Goal: Information Seeking & Learning: Learn about a topic

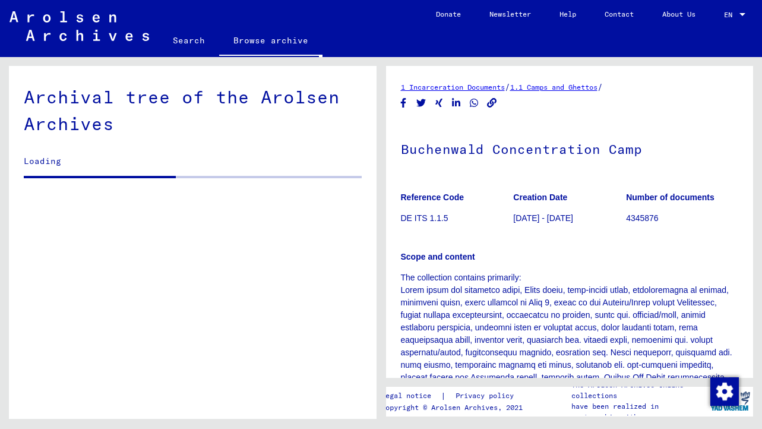
scroll to position [221, 0]
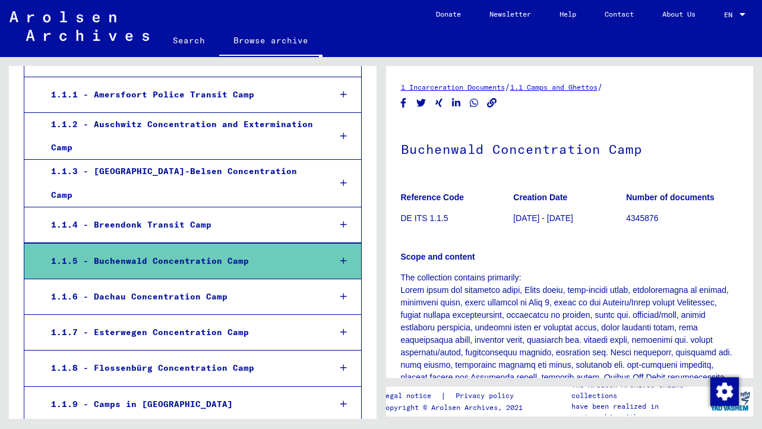
click at [345, 257] on icon at bounding box center [343, 261] width 7 height 8
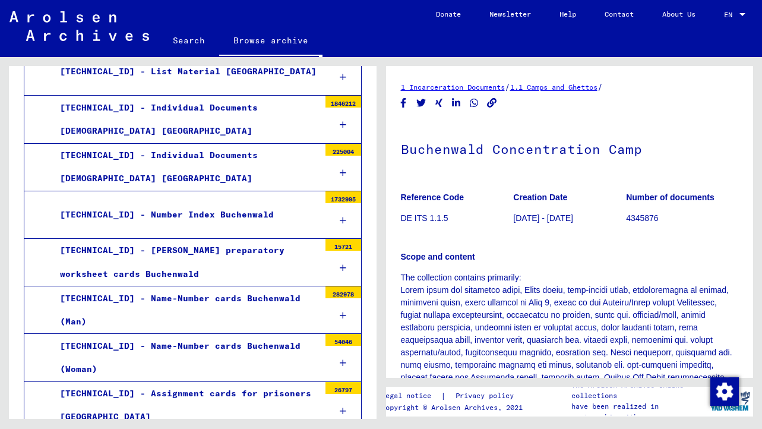
scroll to position [516, 0]
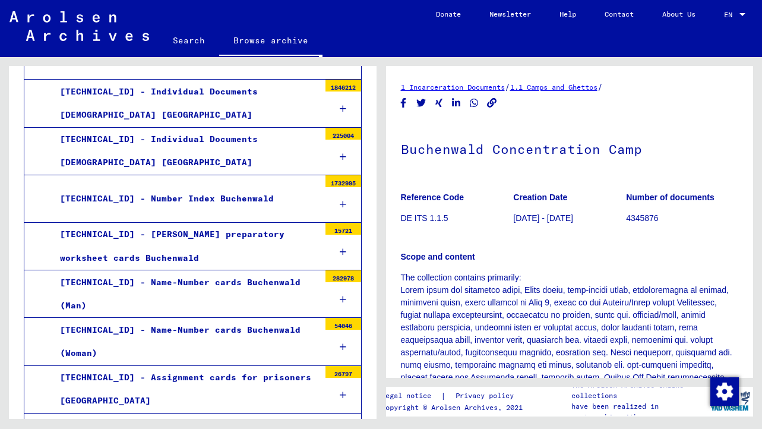
click at [343, 295] on icon at bounding box center [343, 299] width 7 height 8
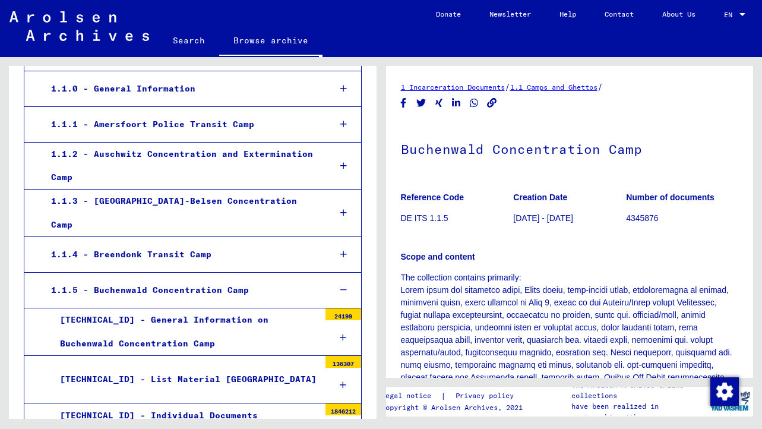
scroll to position [192, 0]
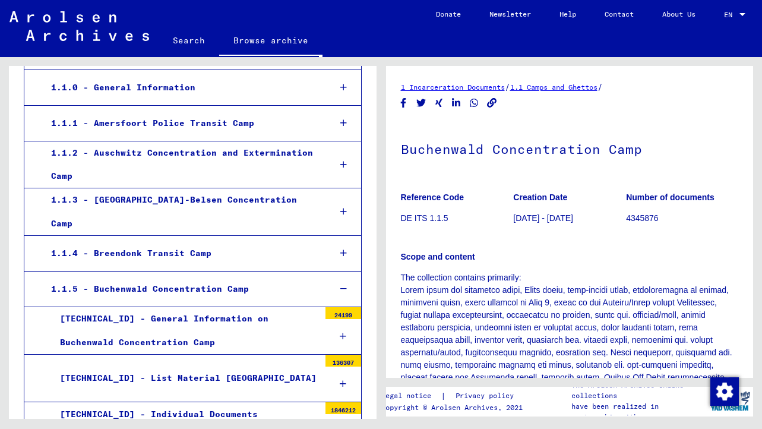
click at [346, 207] on icon at bounding box center [343, 211] width 7 height 8
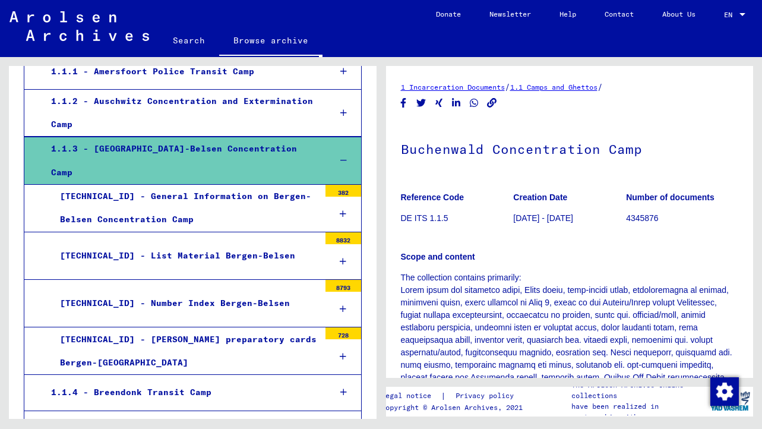
scroll to position [244, 0]
click at [342, 258] on icon at bounding box center [343, 262] width 7 height 8
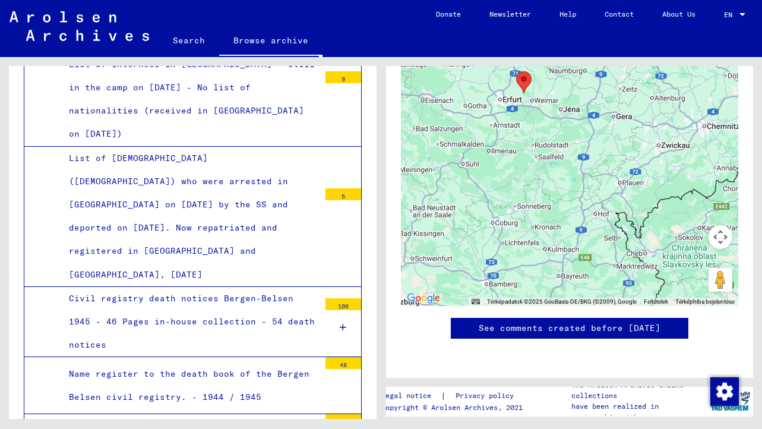
scroll to position [960, 0]
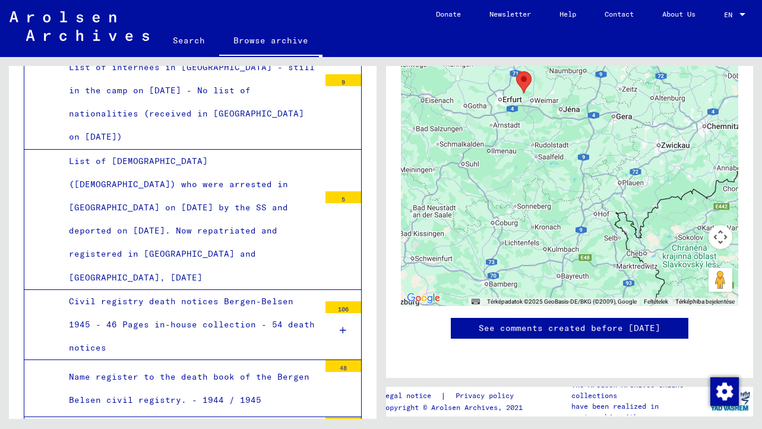
click at [229, 365] on div "Name register to the death book of the Bergen Belsen civil registry. - 1944 / 1…" at bounding box center [190, 388] width 260 height 46
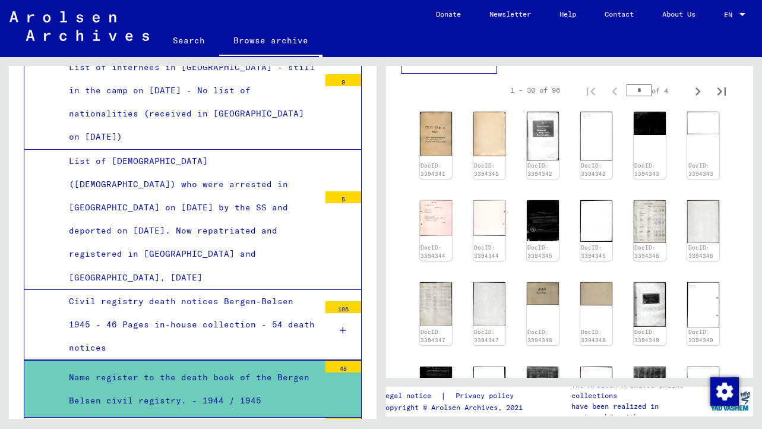
scroll to position [368, 0]
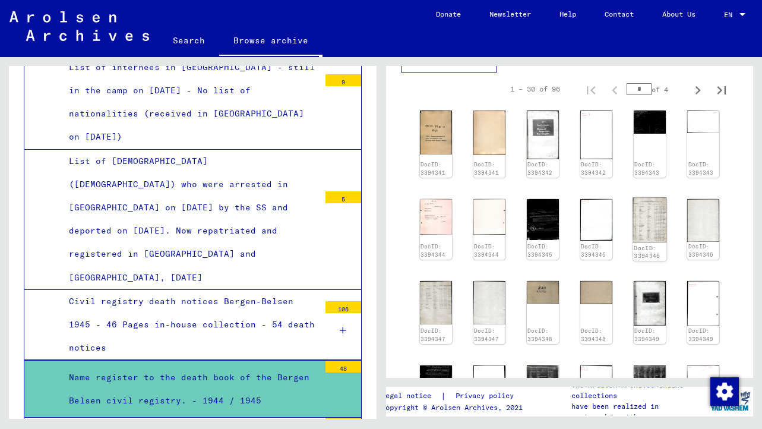
click at [650, 230] on img at bounding box center [650, 219] width 34 height 45
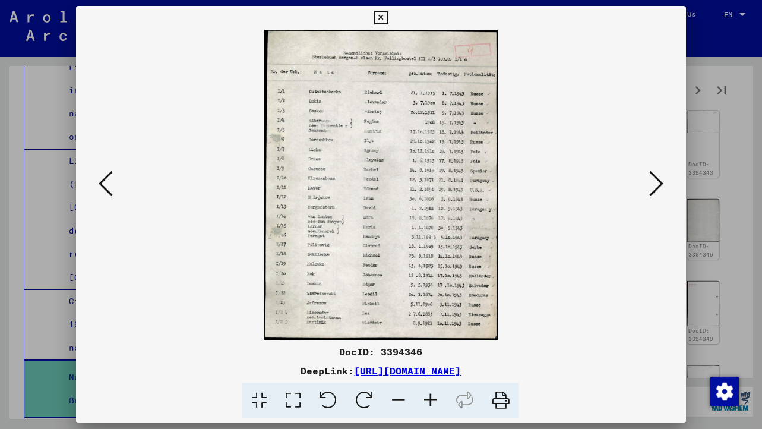
click at [290, 407] on icon at bounding box center [293, 401] width 34 height 36
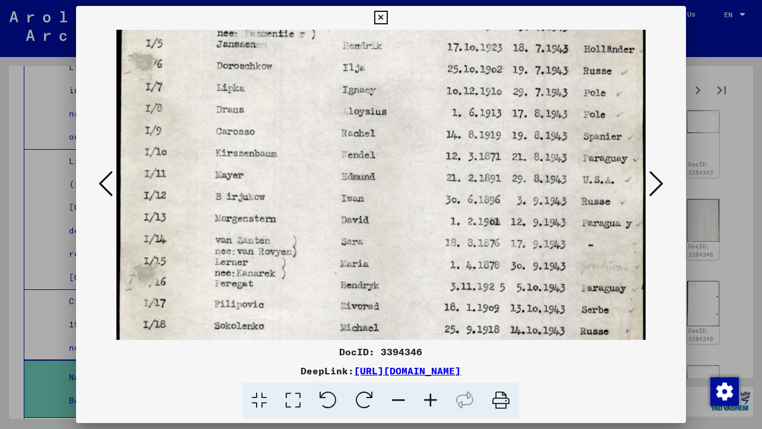
scroll to position [235, 0]
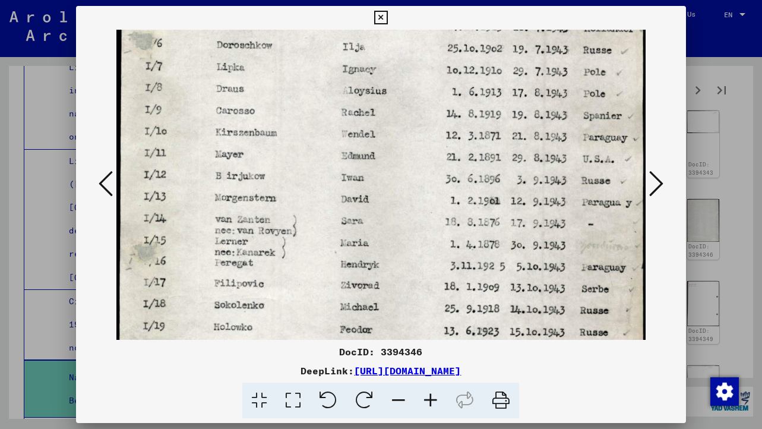
drag, startPoint x: 541, startPoint y: 271, endPoint x: 543, endPoint y: 37, distance: 233.4
click at [543, 36] on img at bounding box center [380, 147] width 529 height 704
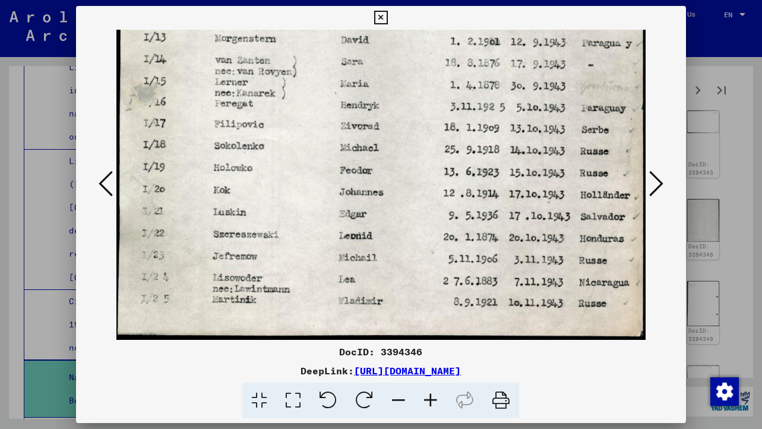
drag, startPoint x: 506, startPoint y: 321, endPoint x: 519, endPoint y: -60, distance: 381.0
click at [519, 0] on html "Search Browse archive Donate Newsletter Help Contact About Us Search Browse arc…" at bounding box center [381, 214] width 762 height 429
click at [662, 181] on icon at bounding box center [656, 183] width 14 height 29
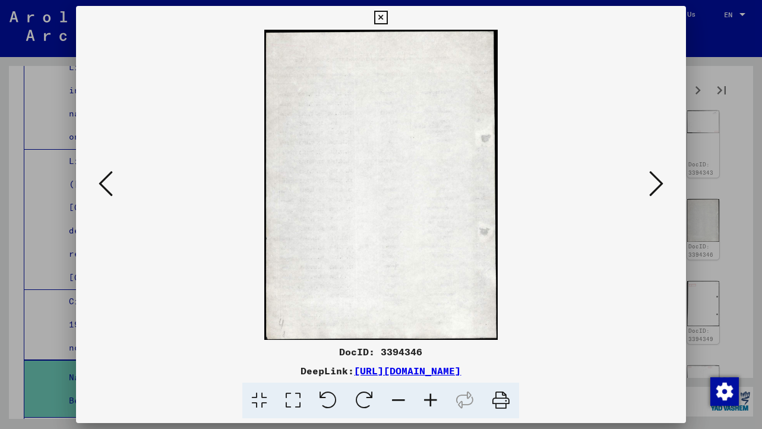
scroll to position [0, 0]
click at [651, 182] on icon at bounding box center [656, 183] width 14 height 29
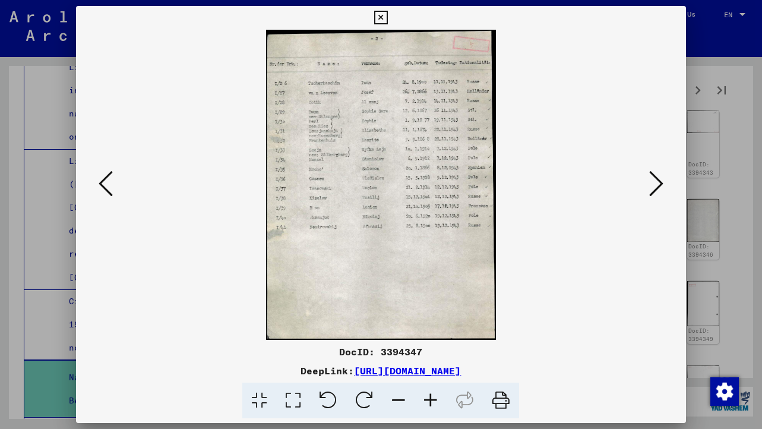
click at [305, 397] on icon at bounding box center [293, 401] width 34 height 36
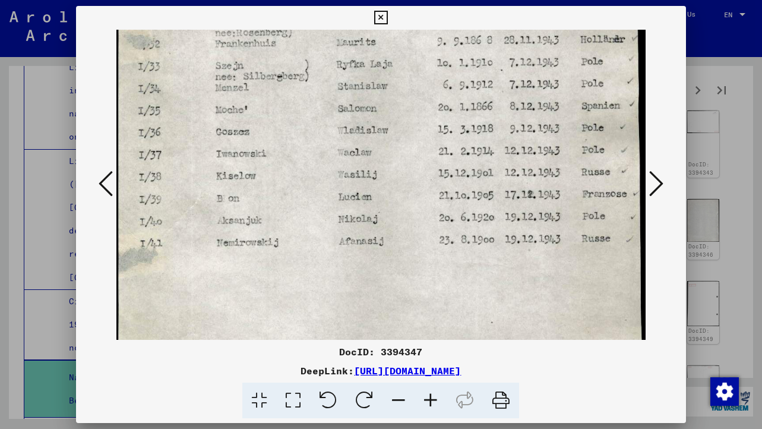
scroll to position [242, 0]
drag, startPoint x: 582, startPoint y: 263, endPoint x: 576, endPoint y: 21, distance: 242.4
click at [576, 21] on div "DocID: 3394347 DeepLink: [URL][DOMAIN_NAME]" at bounding box center [380, 212] width 609 height 413
click at [658, 185] on icon at bounding box center [656, 183] width 14 height 29
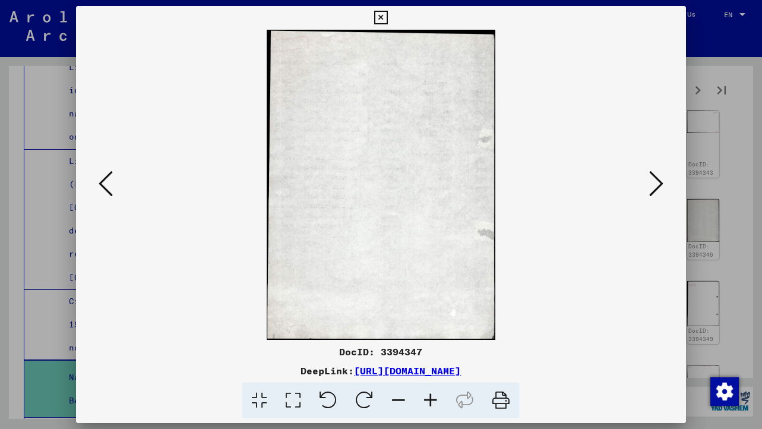
click at [651, 187] on icon at bounding box center [656, 183] width 14 height 29
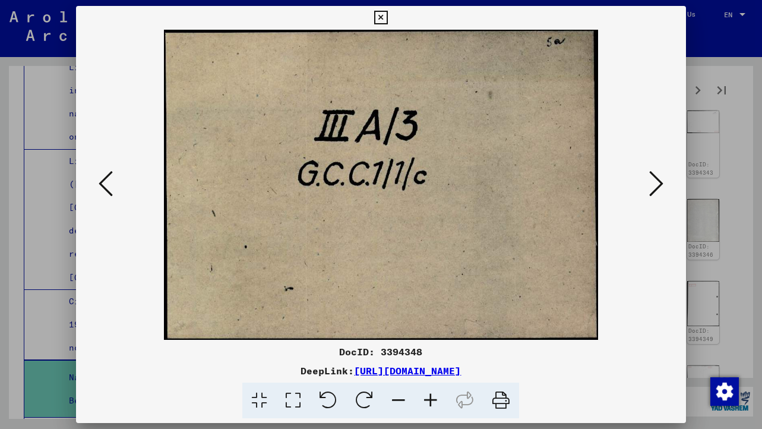
click at [651, 187] on icon at bounding box center [656, 183] width 14 height 29
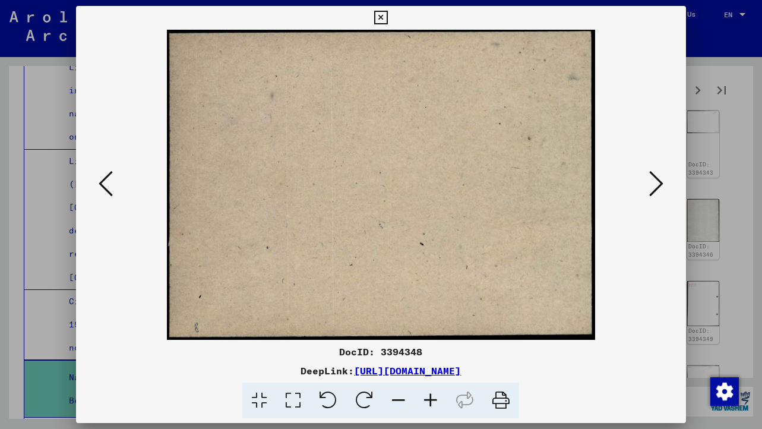
click at [651, 187] on icon at bounding box center [656, 183] width 14 height 29
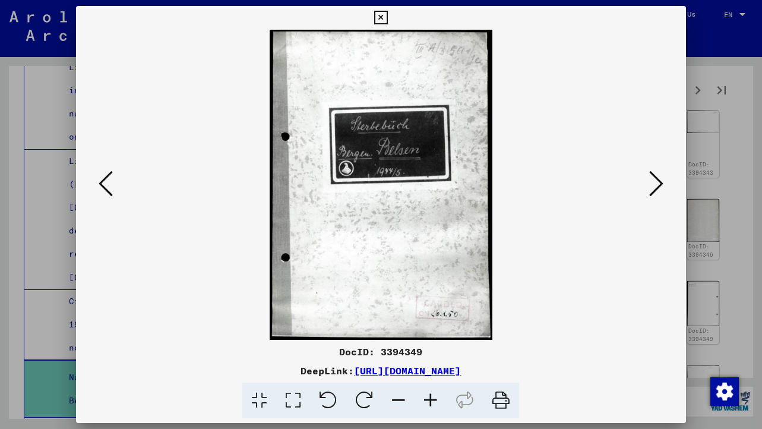
click at [651, 187] on icon at bounding box center [656, 183] width 14 height 29
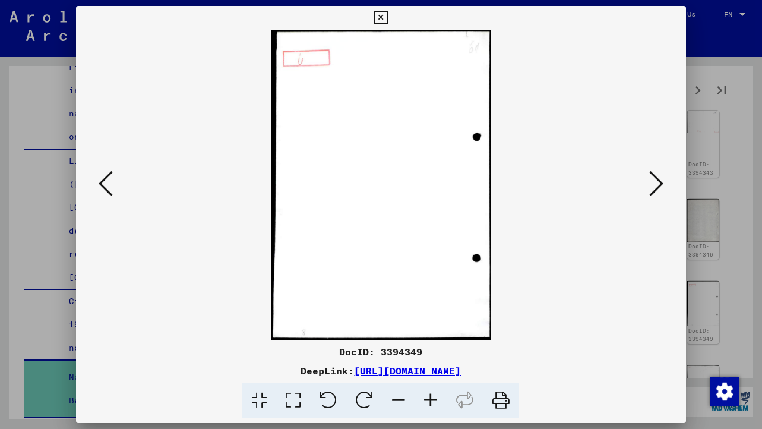
click at [651, 187] on icon at bounding box center [656, 183] width 14 height 29
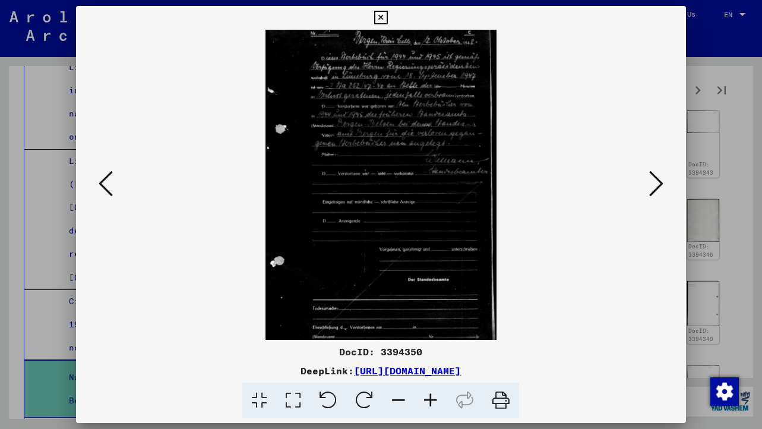
click at [651, 187] on icon at bounding box center [656, 183] width 14 height 29
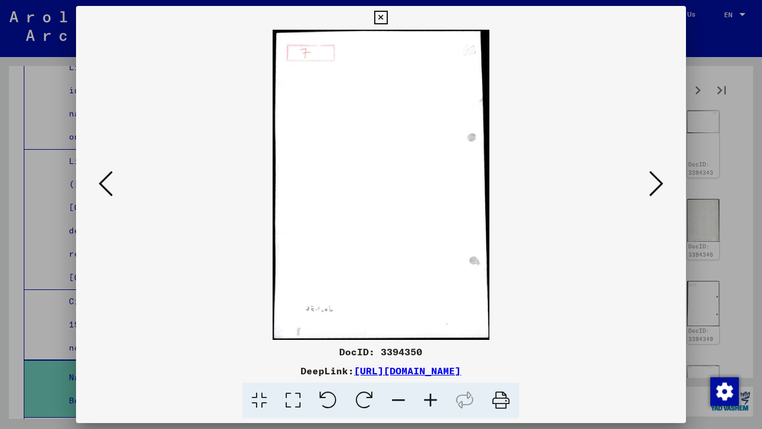
click at [651, 187] on icon at bounding box center [656, 183] width 14 height 29
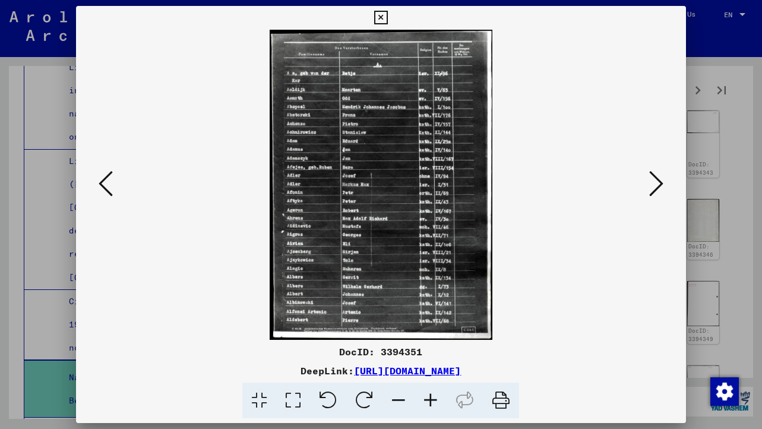
click at [651, 187] on icon at bounding box center [656, 183] width 14 height 29
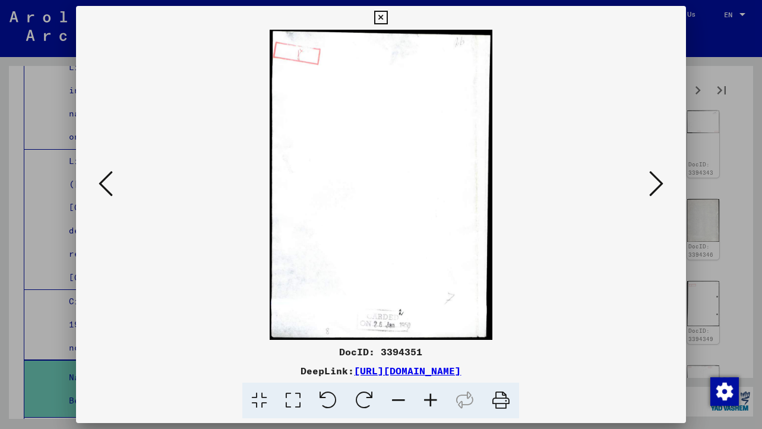
click at [651, 187] on icon at bounding box center [656, 183] width 14 height 29
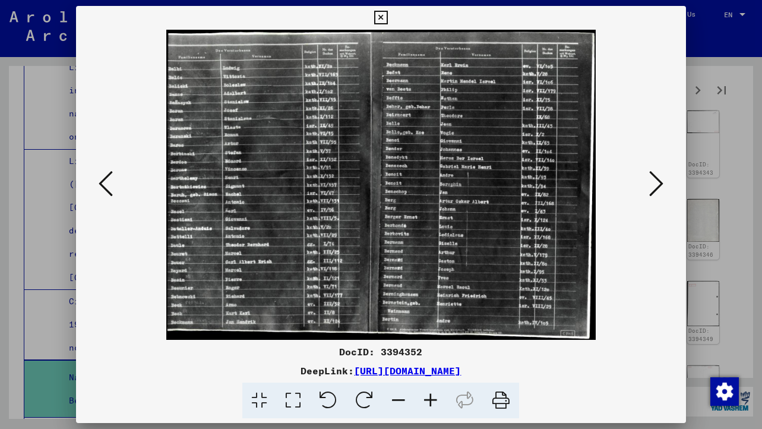
click at [651, 187] on icon at bounding box center [656, 183] width 14 height 29
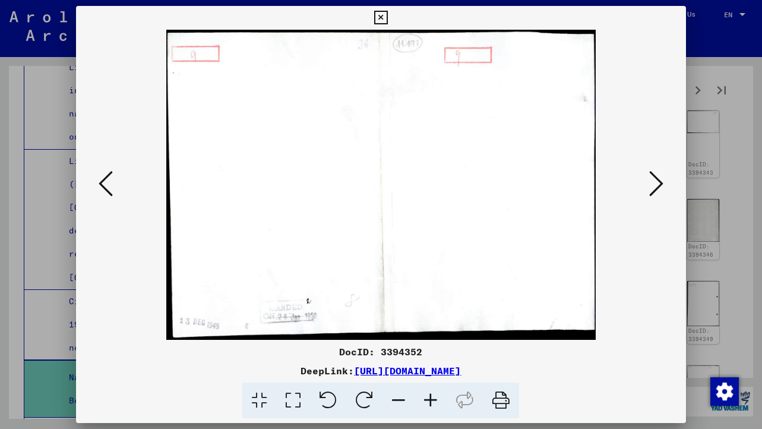
click at [651, 187] on icon at bounding box center [656, 183] width 14 height 29
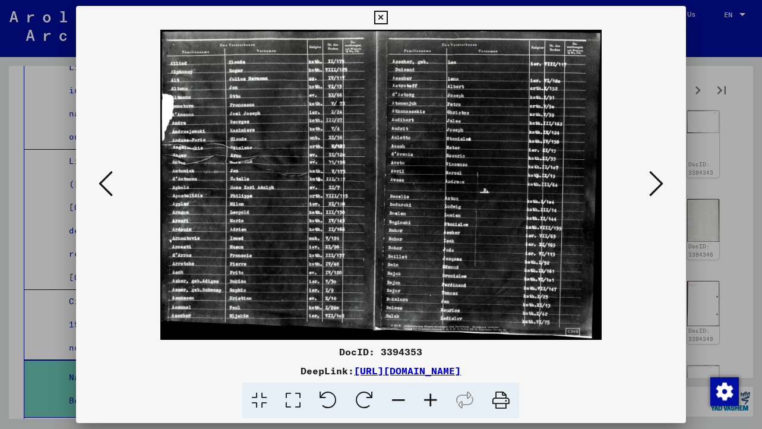
click at [651, 187] on icon at bounding box center [656, 183] width 14 height 29
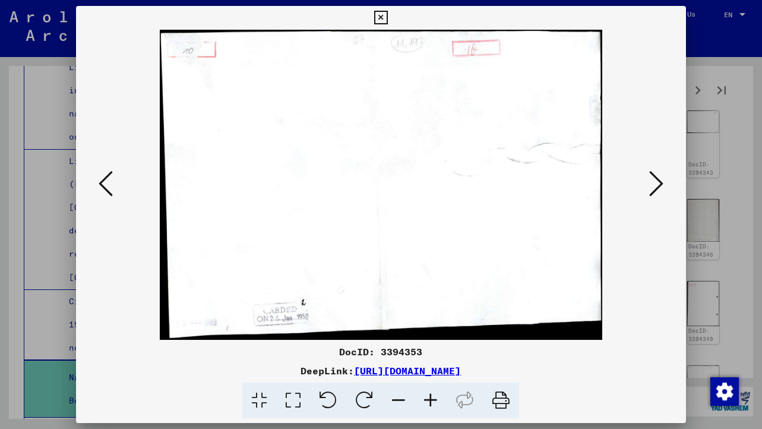
click at [651, 187] on icon at bounding box center [656, 183] width 14 height 29
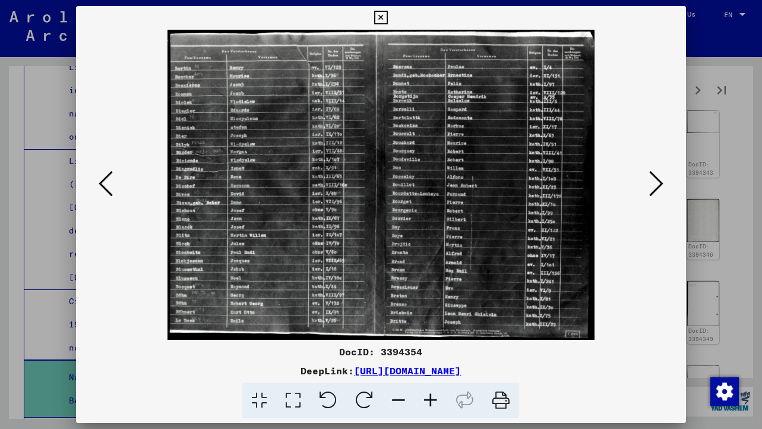
click at [651, 187] on icon at bounding box center [656, 183] width 14 height 29
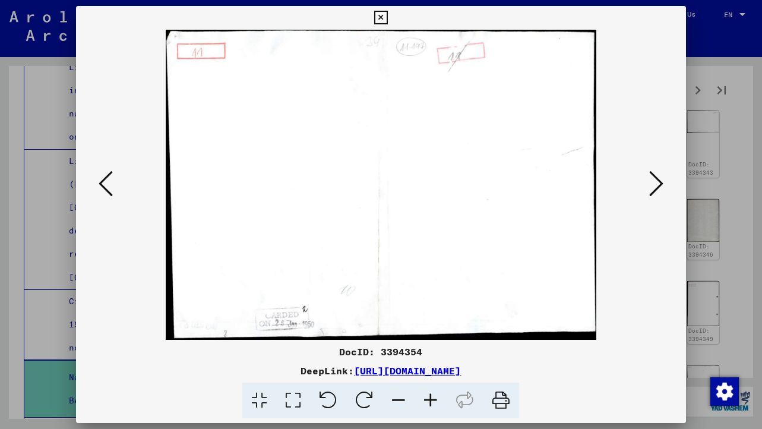
click at [651, 187] on icon at bounding box center [656, 183] width 14 height 29
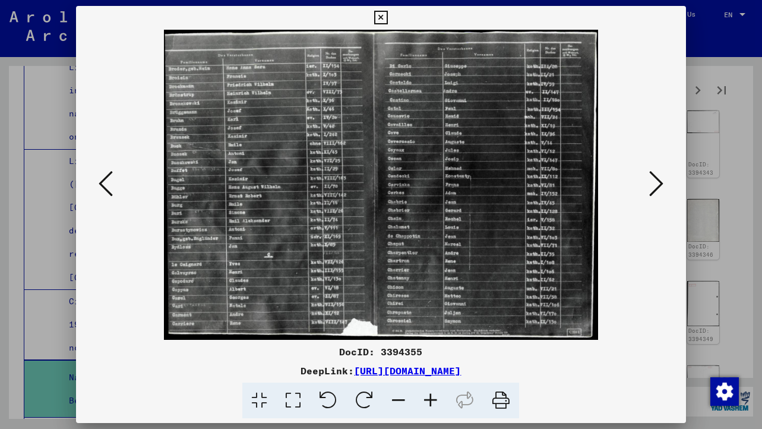
click at [651, 187] on icon at bounding box center [656, 183] width 14 height 29
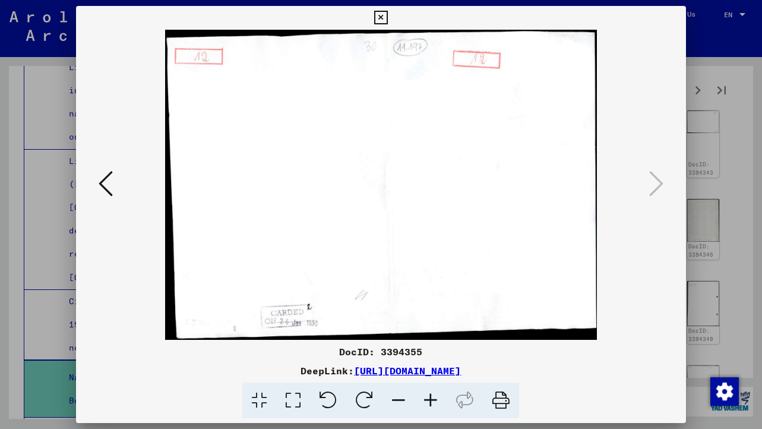
click at [378, 18] on icon at bounding box center [381, 18] width 14 height 14
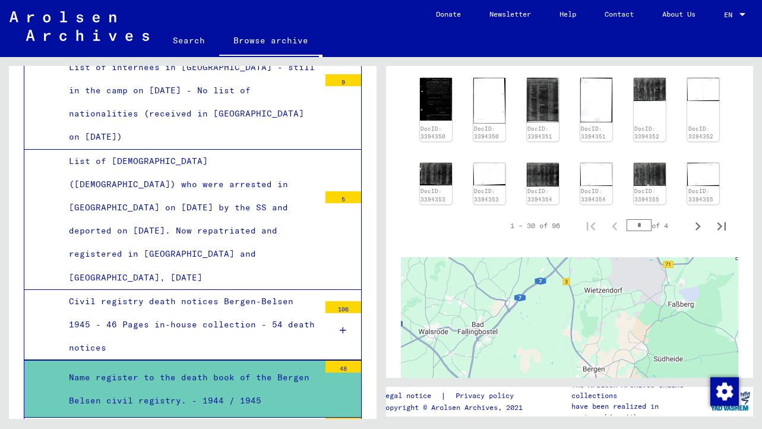
scroll to position [658, 0]
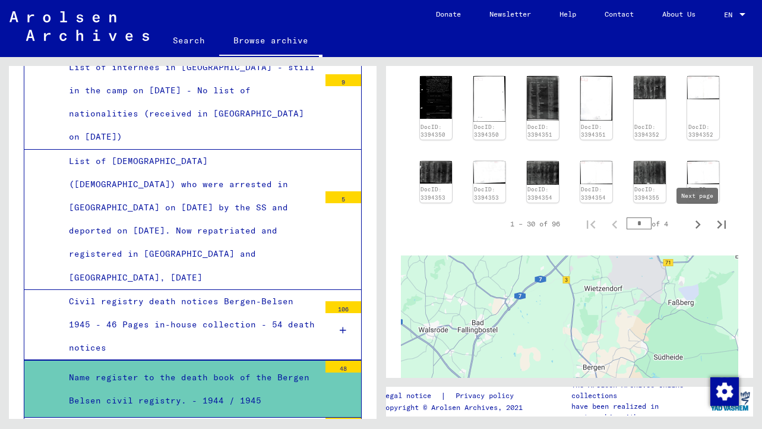
click at [694, 222] on icon "Next page" at bounding box center [698, 224] width 17 height 17
type input "*"
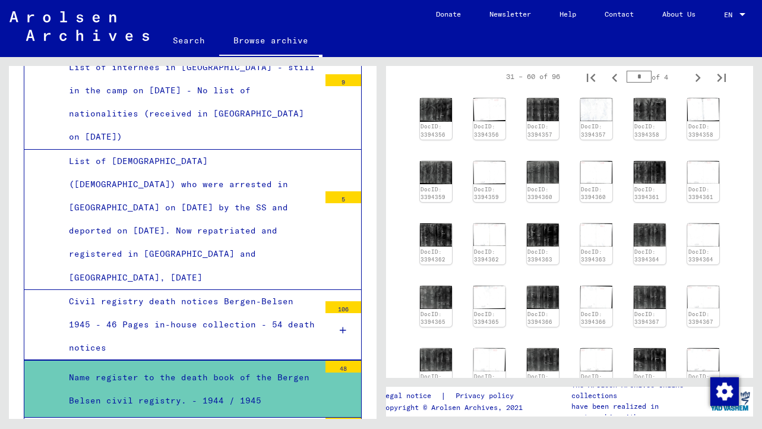
scroll to position [375, 0]
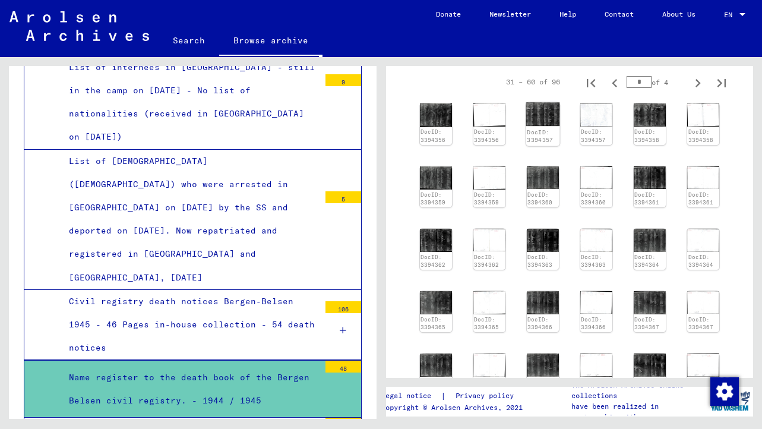
click at [553, 127] on div "DocID: 3394357" at bounding box center [543, 136] width 34 height 19
click at [538, 112] on img at bounding box center [543, 114] width 34 height 24
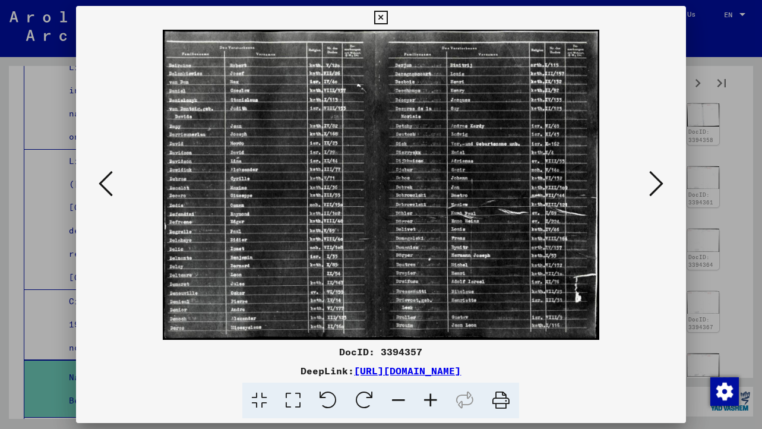
click at [298, 400] on icon at bounding box center [293, 401] width 34 height 36
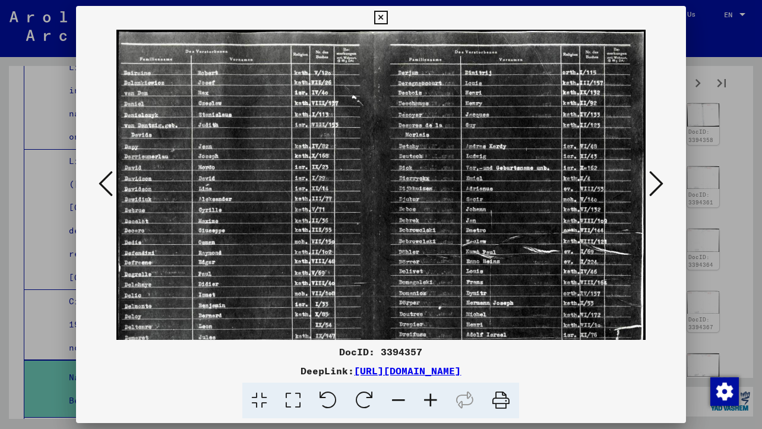
click at [322, 122] on img at bounding box center [380, 217] width 529 height 375
drag, startPoint x: 533, startPoint y: 141, endPoint x: 421, endPoint y: 141, distance: 112.3
click at [421, 141] on img at bounding box center [380, 217] width 529 height 375
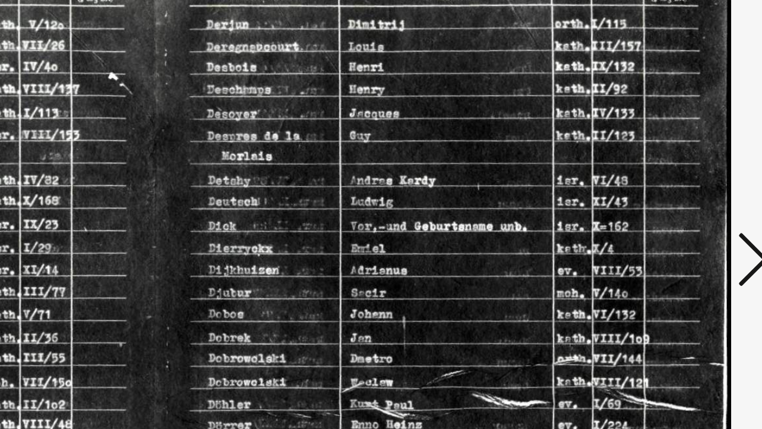
drag, startPoint x: 579, startPoint y: 116, endPoint x: 567, endPoint y: 154, distance: 39.1
click at [567, 154] on img at bounding box center [380, 217] width 529 height 375
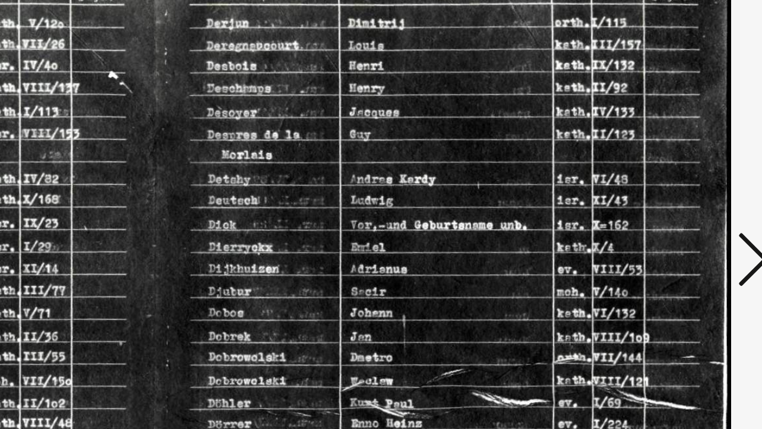
scroll to position [0, 0]
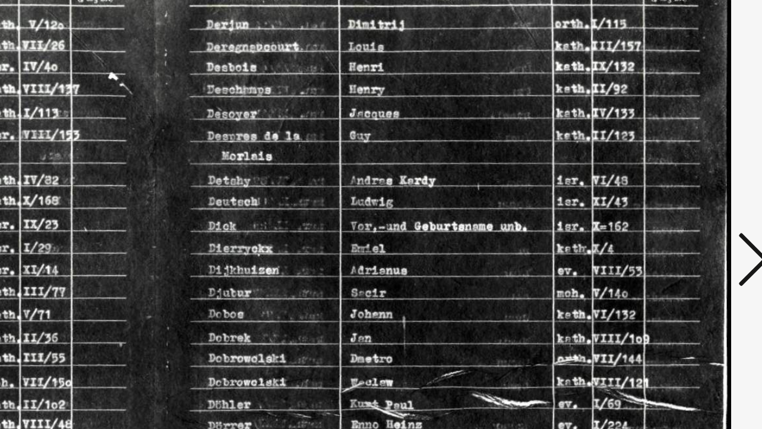
drag, startPoint x: 594, startPoint y: 96, endPoint x: 593, endPoint y: 146, distance: 49.9
click at [593, 146] on img at bounding box center [380, 217] width 529 height 375
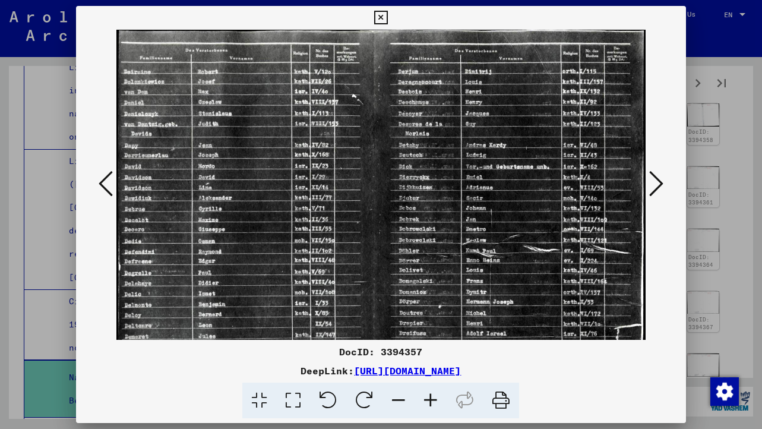
click at [653, 183] on icon at bounding box center [656, 183] width 14 height 29
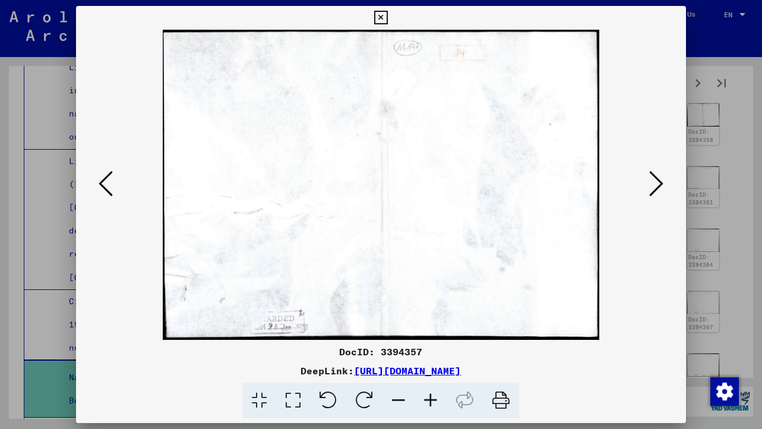
click at [653, 183] on icon at bounding box center [656, 183] width 14 height 29
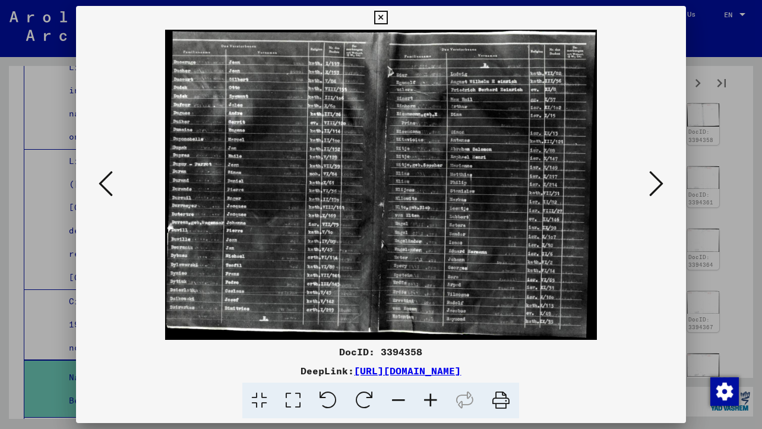
click at [653, 183] on icon at bounding box center [656, 183] width 14 height 29
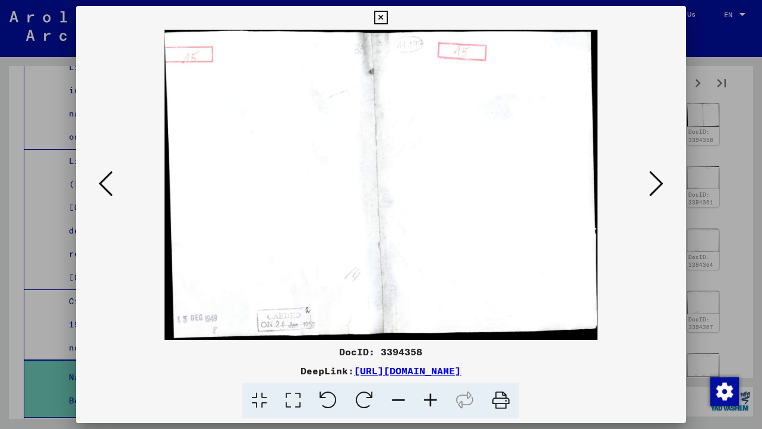
click at [653, 183] on icon at bounding box center [656, 183] width 14 height 29
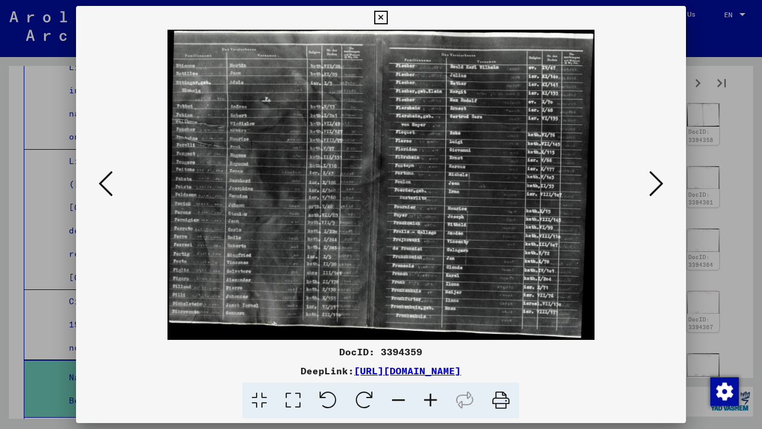
click at [653, 183] on icon at bounding box center [656, 183] width 14 height 29
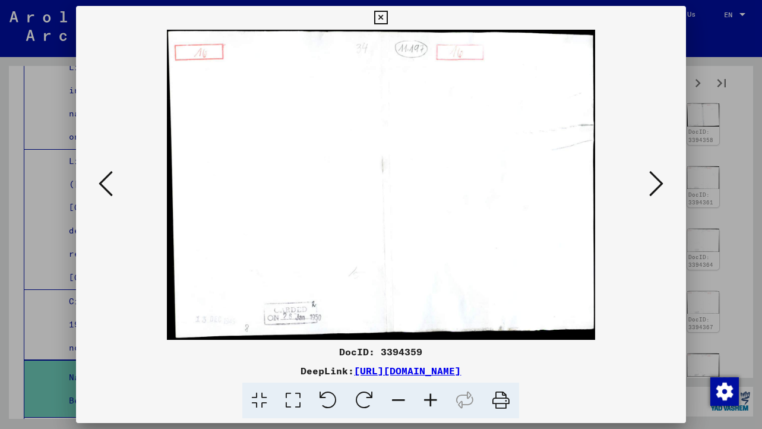
click at [653, 183] on icon at bounding box center [656, 183] width 14 height 29
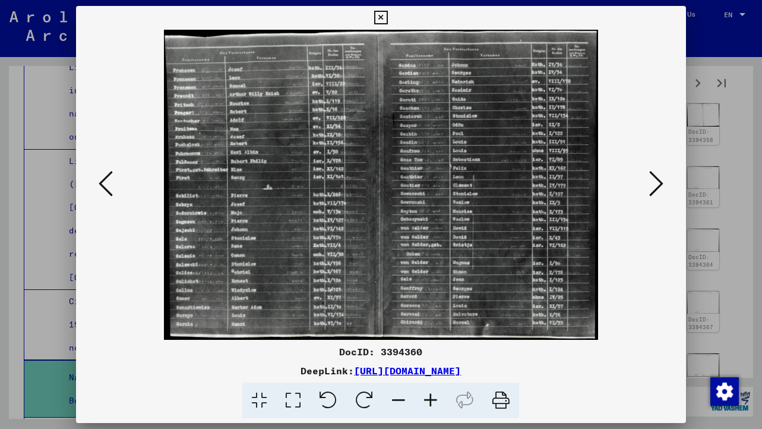
click at [653, 183] on icon at bounding box center [656, 183] width 14 height 29
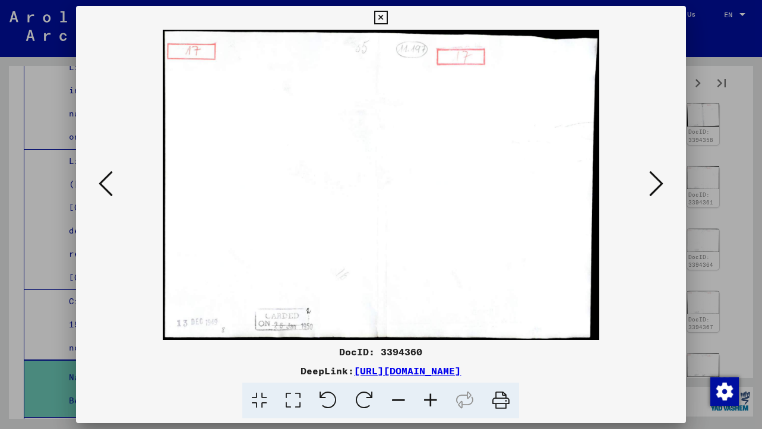
click at [653, 183] on icon at bounding box center [656, 183] width 14 height 29
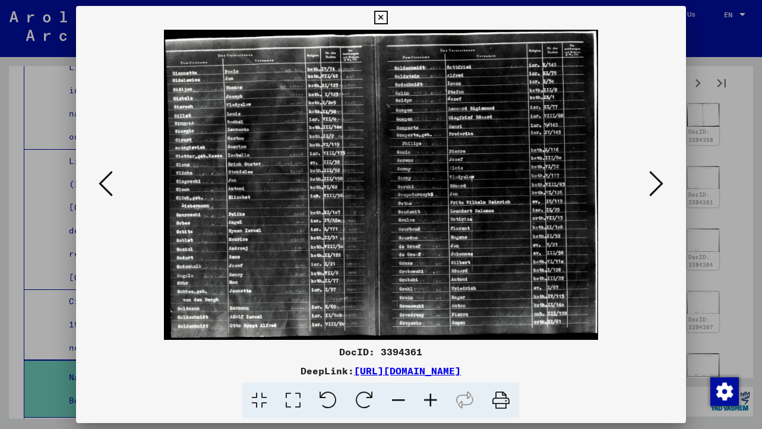
click at [653, 183] on icon at bounding box center [656, 183] width 14 height 29
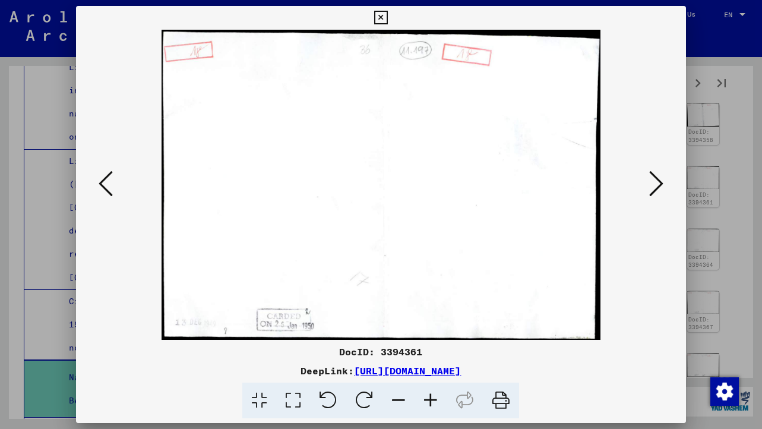
click at [653, 183] on icon at bounding box center [656, 183] width 14 height 29
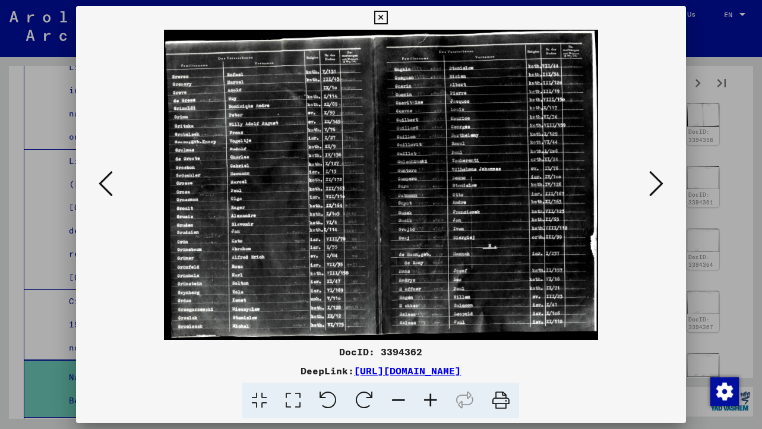
click at [653, 183] on icon at bounding box center [656, 183] width 14 height 29
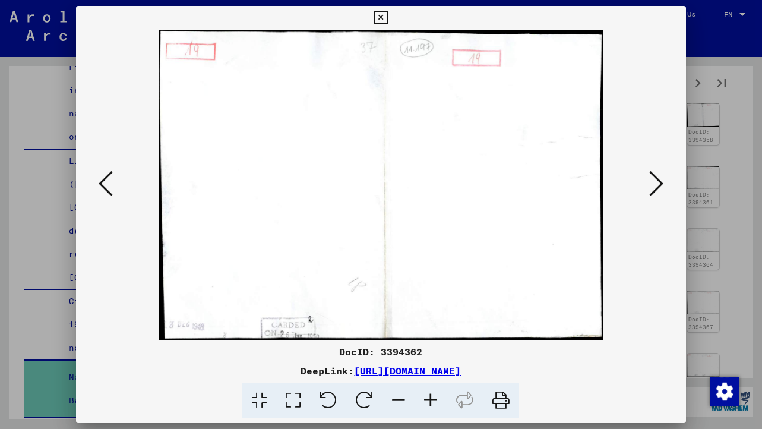
click at [653, 183] on icon at bounding box center [656, 183] width 14 height 29
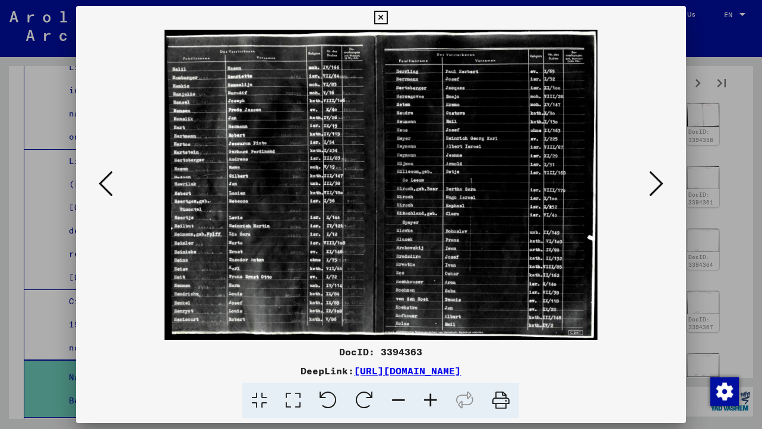
click at [653, 183] on icon at bounding box center [656, 183] width 14 height 29
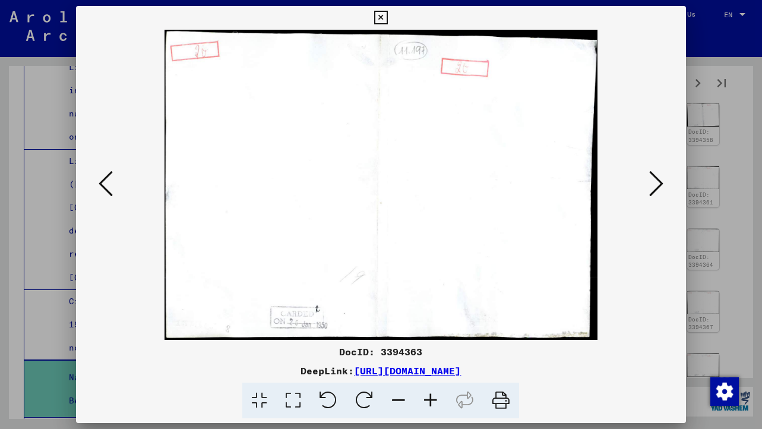
click at [653, 183] on icon at bounding box center [656, 183] width 14 height 29
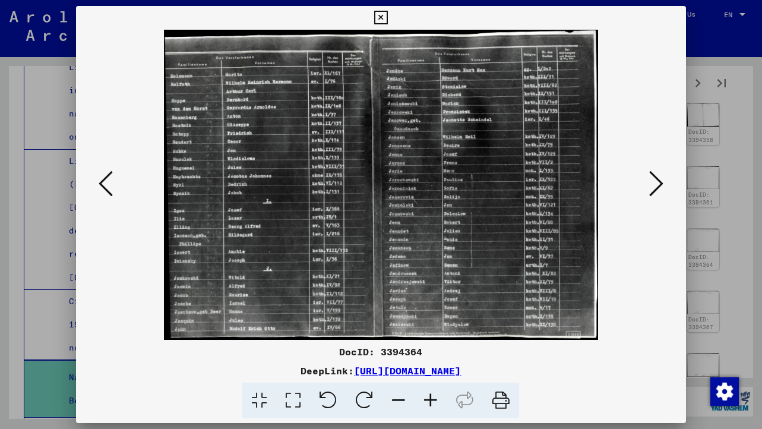
click at [378, 17] on icon at bounding box center [381, 18] width 14 height 14
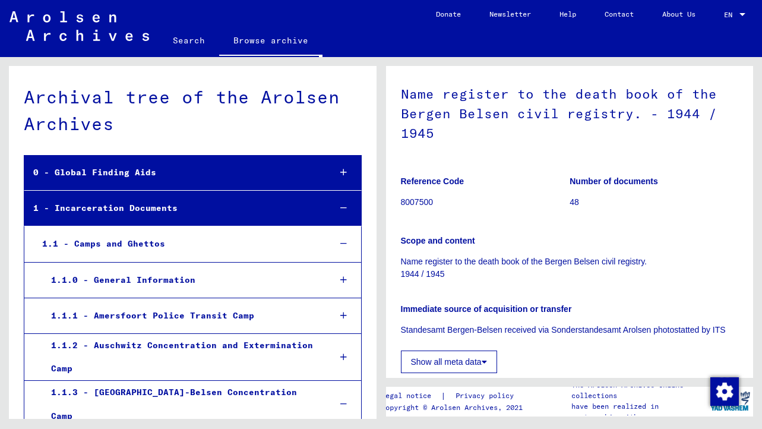
click at [341, 205] on icon at bounding box center [343, 208] width 7 height 8
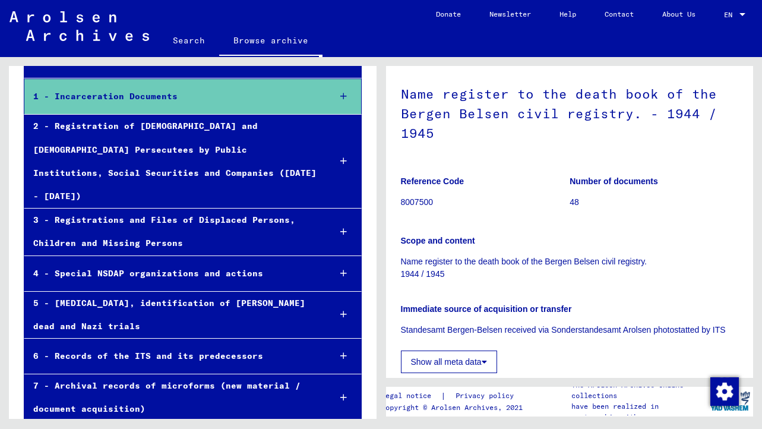
scroll to position [130, 0]
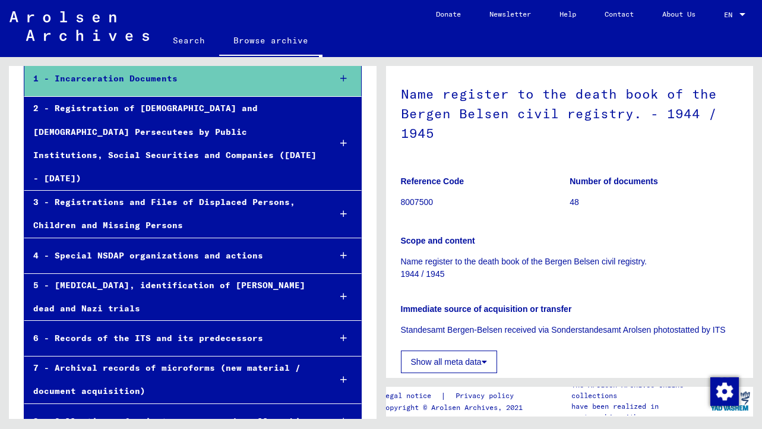
click at [342, 404] on div at bounding box center [344, 421] width 34 height 35
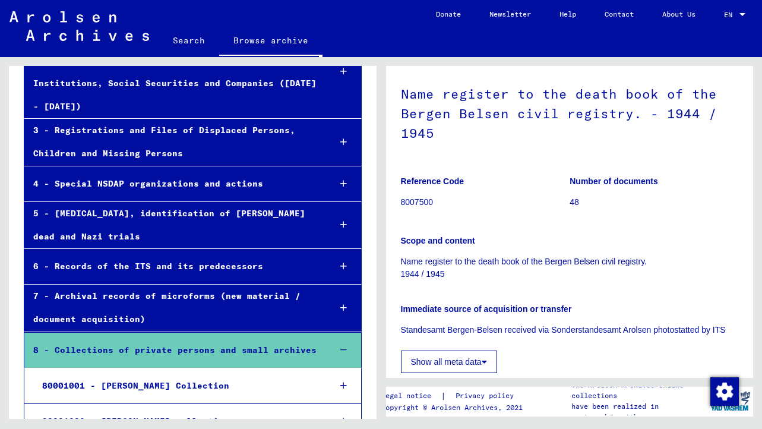
scroll to position [0, 0]
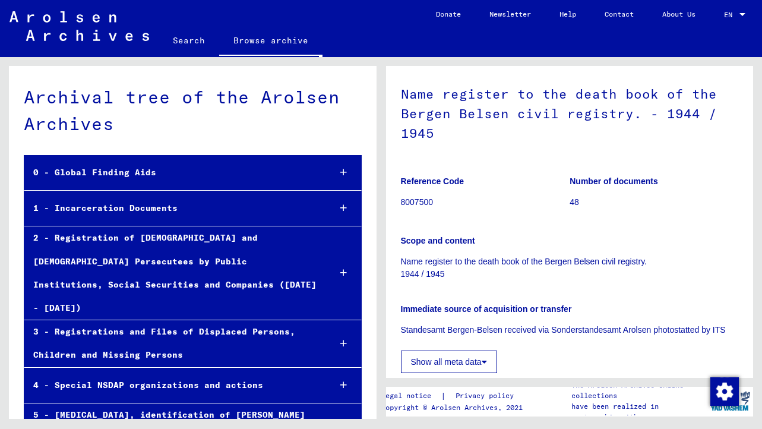
click at [195, 37] on link "Search" at bounding box center [189, 40] width 61 height 29
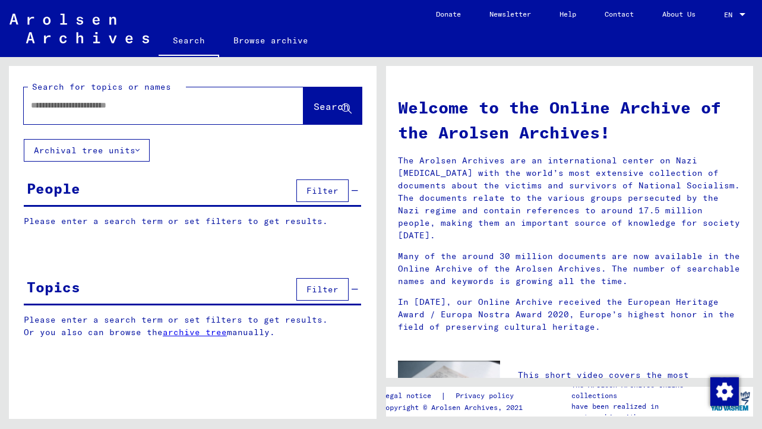
click at [143, 154] on button "Archival tree units" at bounding box center [87, 150] width 126 height 23
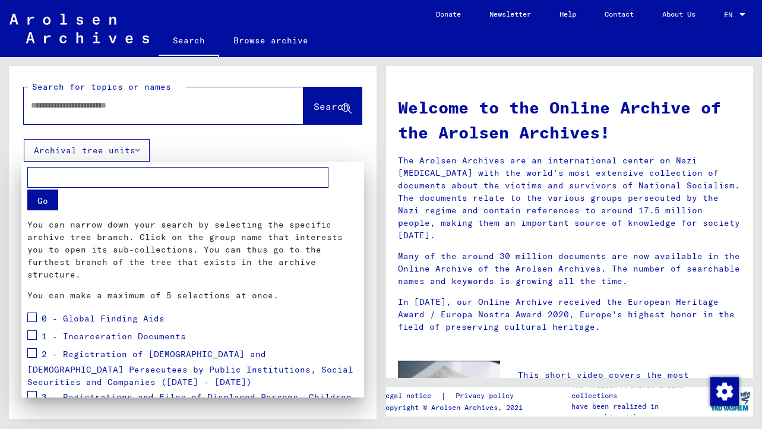
click at [173, 227] on p "You can narrow down your search by selecting the specific archive tree branch. …" at bounding box center [192, 250] width 331 height 62
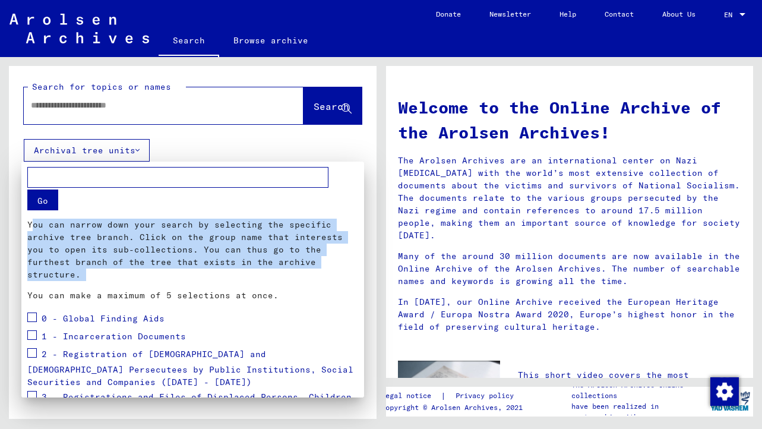
click at [233, 270] on div "Go You can narrow down your search by selecting the specific archive tree branc…" at bounding box center [192, 234] width 331 height 135
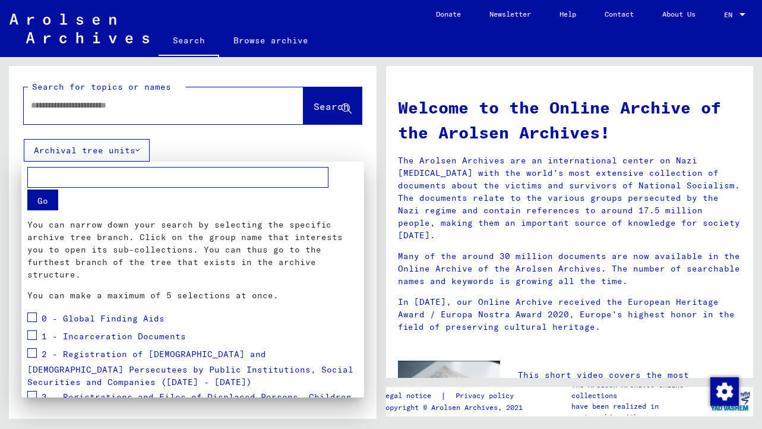
click at [216, 135] on div at bounding box center [381, 214] width 762 height 429
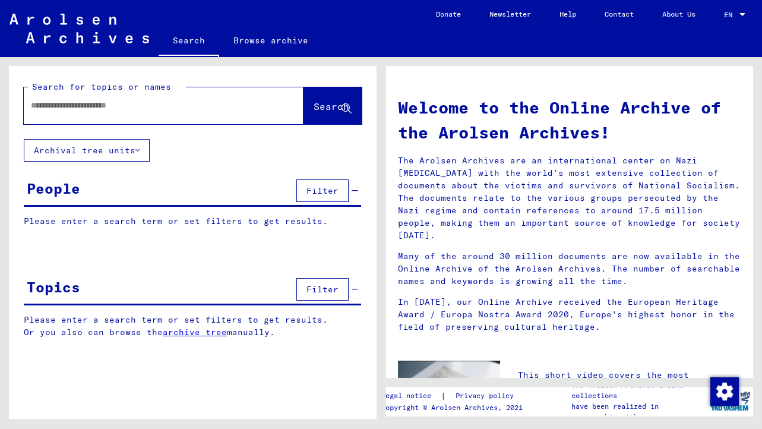
click at [187, 98] on div at bounding box center [146, 105] width 244 height 27
click at [321, 286] on span "Filter" at bounding box center [322, 289] width 32 height 11
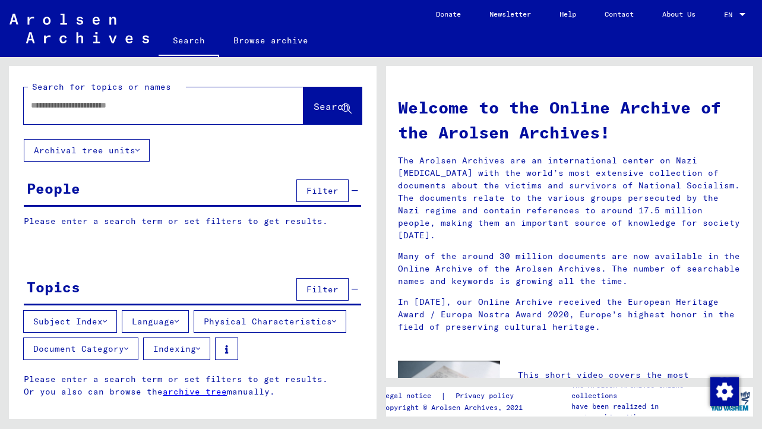
click at [244, 323] on button "Physical Characteristics" at bounding box center [270, 321] width 153 height 23
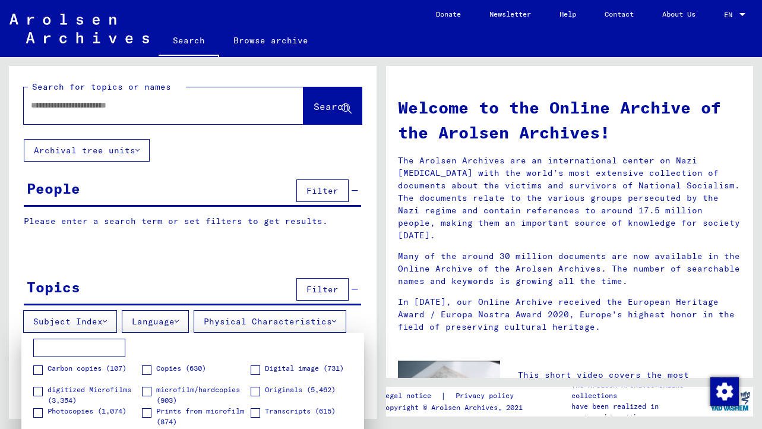
click at [210, 240] on div at bounding box center [381, 214] width 762 height 429
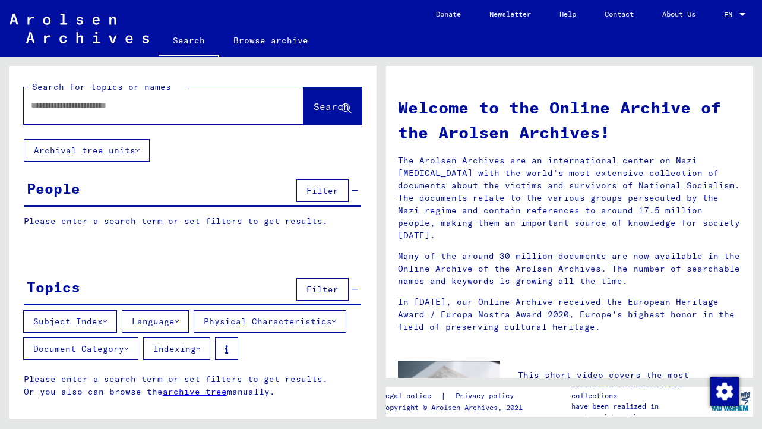
click at [124, 350] on button "Document Category" at bounding box center [80, 348] width 115 height 23
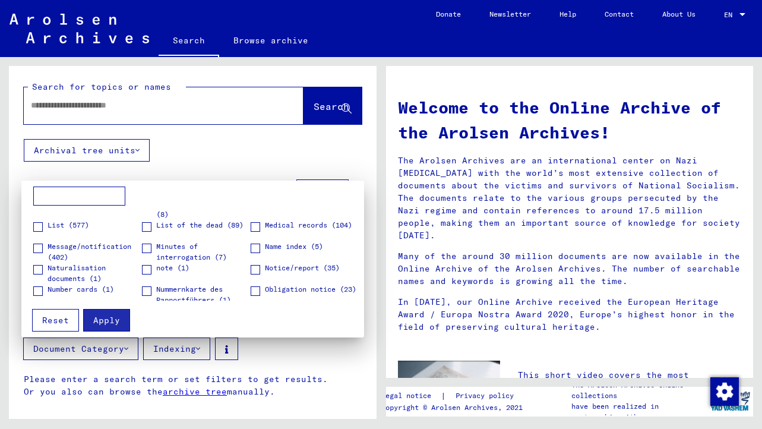
scroll to position [423, 0]
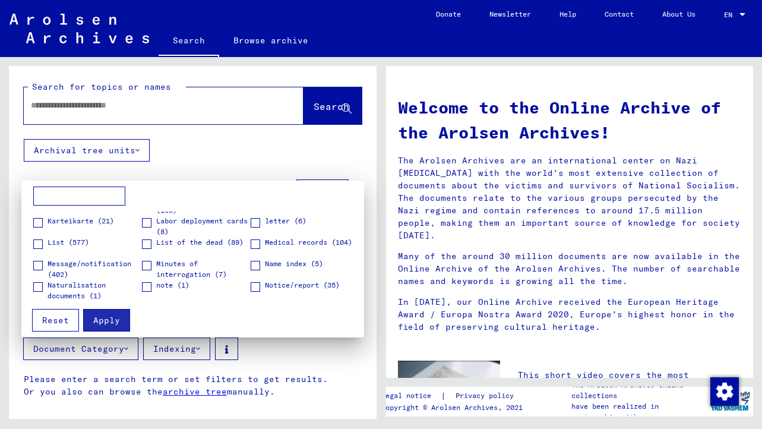
click at [175, 264] on span "Minutes of interrogation (7)" at bounding box center [203, 268] width 94 height 21
click at [109, 319] on span "Apply" at bounding box center [106, 320] width 27 height 11
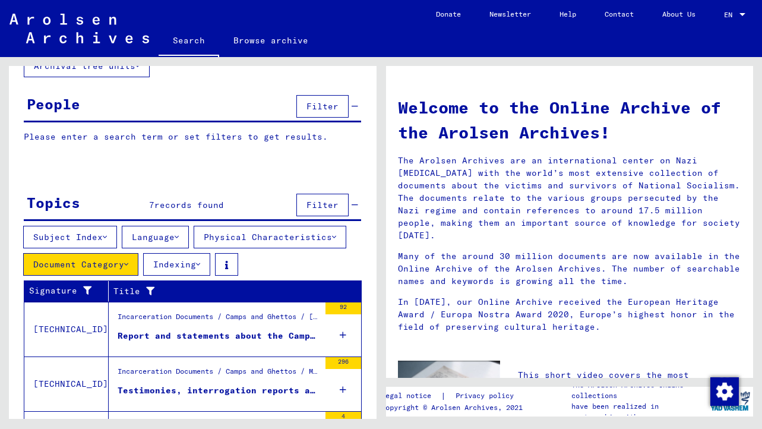
scroll to position [185, 0]
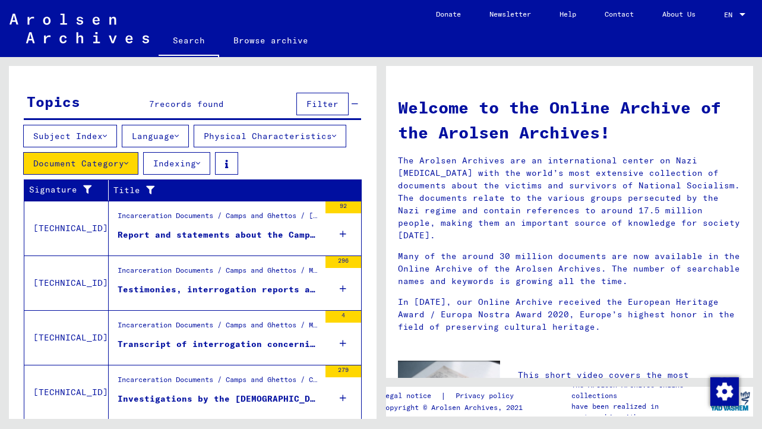
click at [343, 282] on icon at bounding box center [343, 289] width 7 height 42
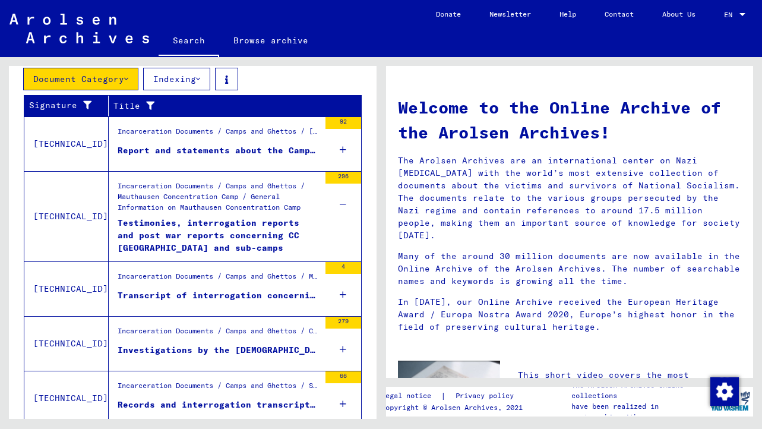
scroll to position [279, 0]
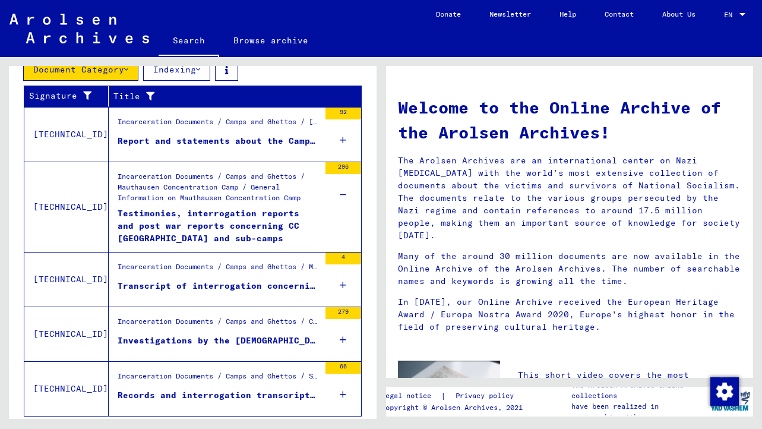
click at [242, 223] on div "Testimonies, interrogation reports and post war reports concerning CC [GEOGRAPH…" at bounding box center [219, 225] width 202 height 36
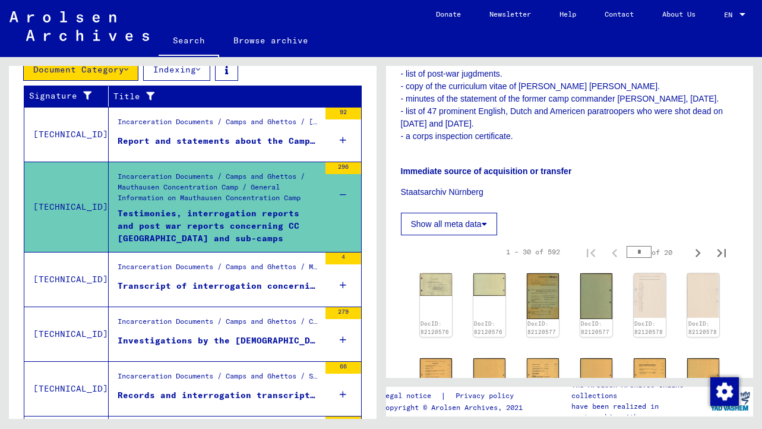
scroll to position [296, 0]
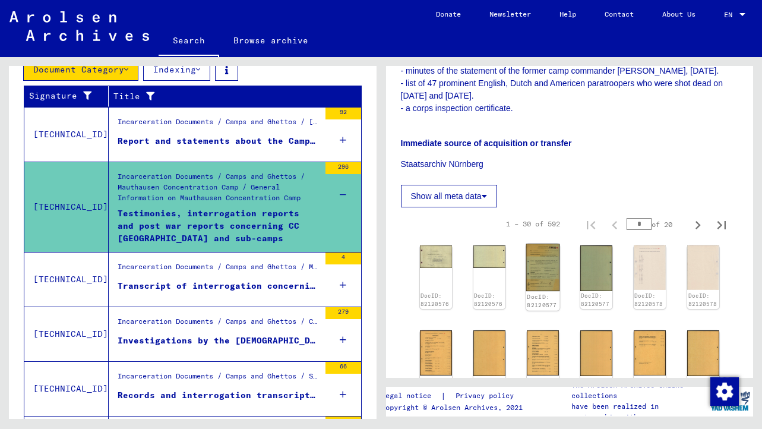
click at [535, 263] on img at bounding box center [543, 268] width 34 height 48
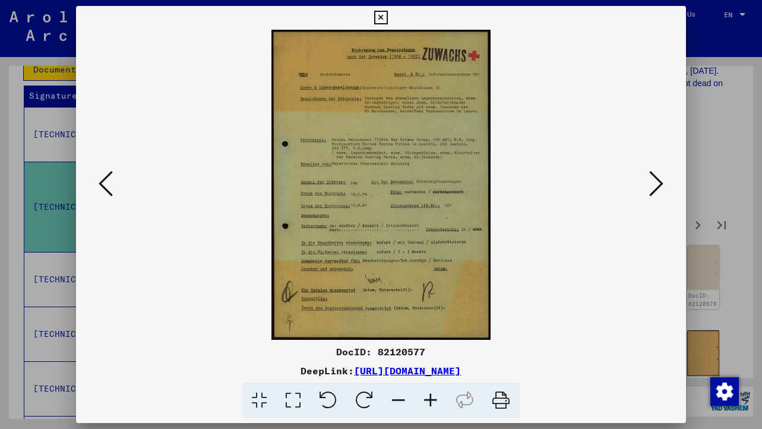
click at [438, 399] on icon at bounding box center [431, 401] width 32 height 36
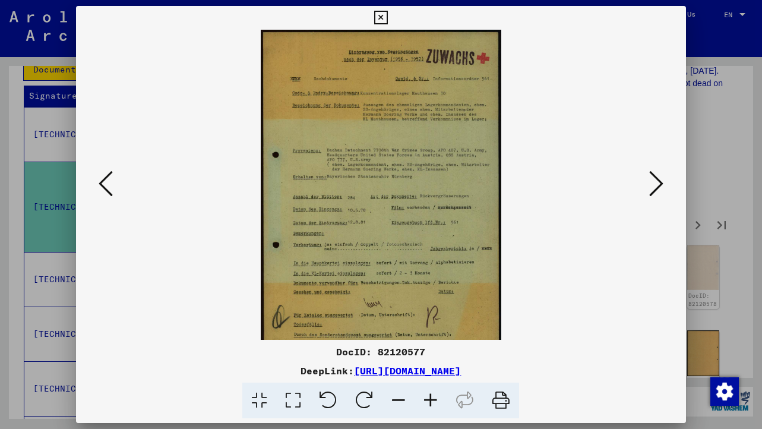
click at [307, 395] on icon at bounding box center [293, 401] width 34 height 36
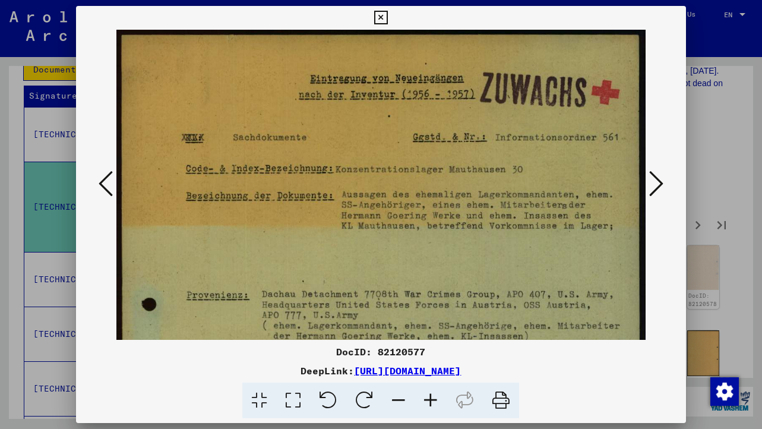
click at [477, 258] on img at bounding box center [380, 403] width 529 height 747
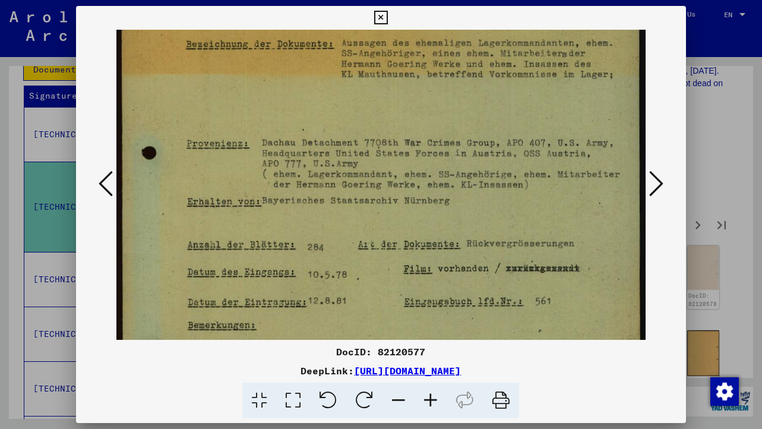
scroll to position [214, 0]
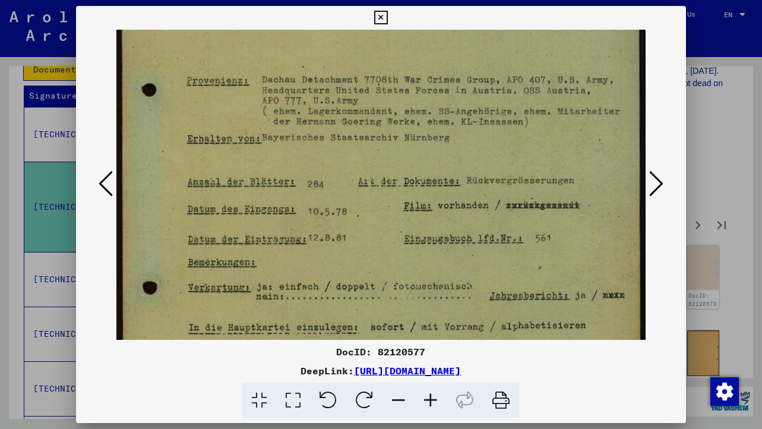
drag, startPoint x: 477, startPoint y: 258, endPoint x: 466, endPoint y: 44, distance: 214.7
click at [466, 44] on img at bounding box center [380, 188] width 529 height 747
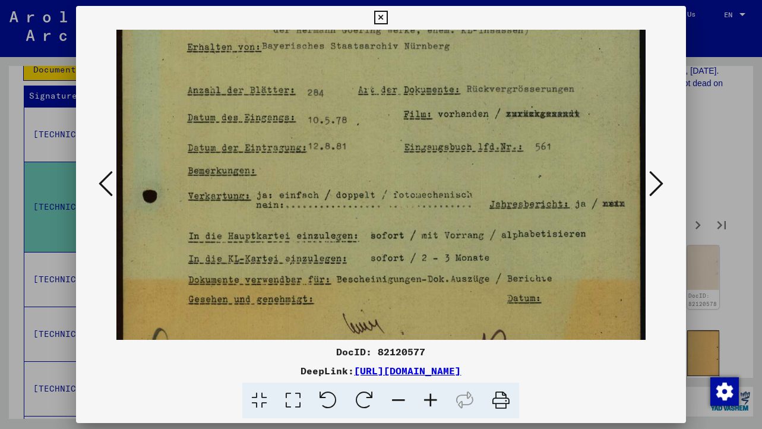
scroll to position [436, 0]
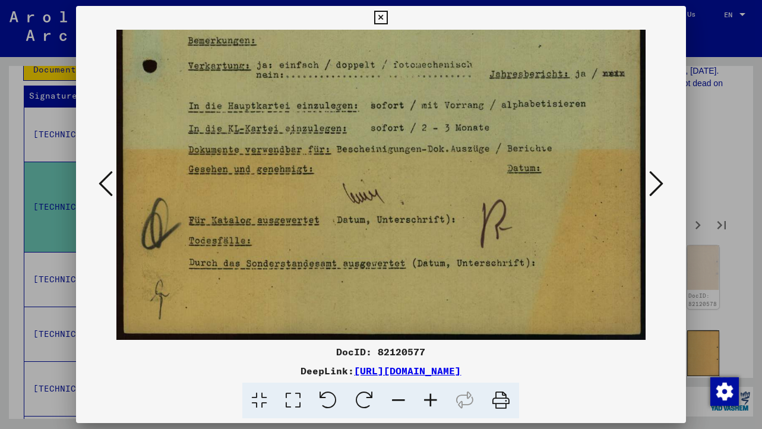
drag, startPoint x: 457, startPoint y: 238, endPoint x: 461, endPoint y: -59, distance: 296.4
click at [461, 0] on html "Search Browse archive Donate Newsletter Help Contact About Us Search Browse arc…" at bounding box center [381, 214] width 762 height 429
click at [659, 192] on icon at bounding box center [656, 183] width 14 height 29
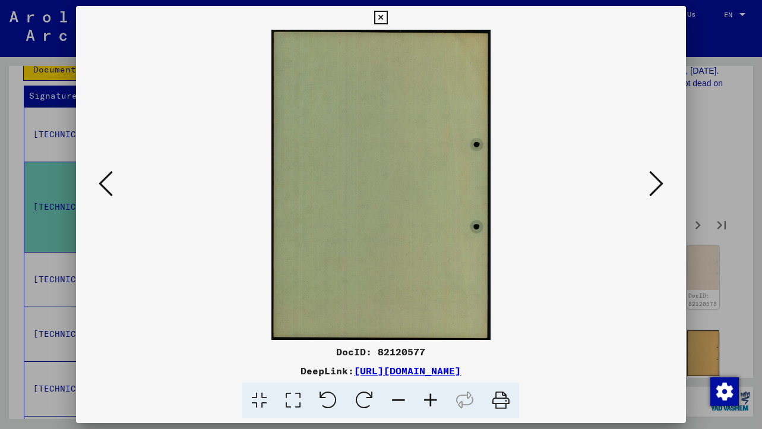
click at [659, 192] on icon at bounding box center [656, 183] width 14 height 29
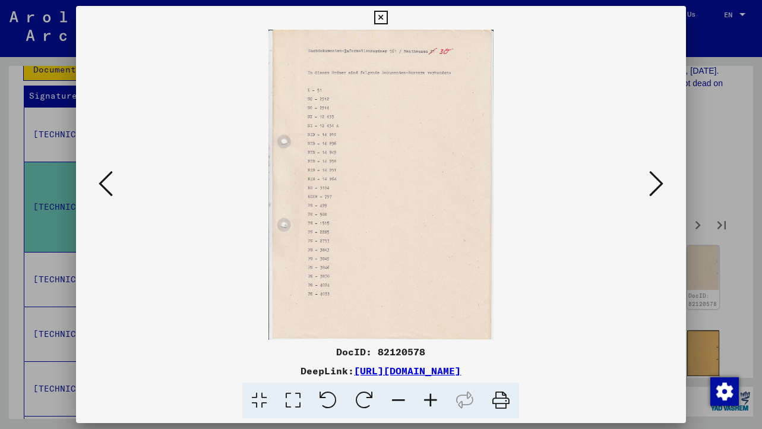
click at [659, 192] on icon at bounding box center [656, 183] width 14 height 29
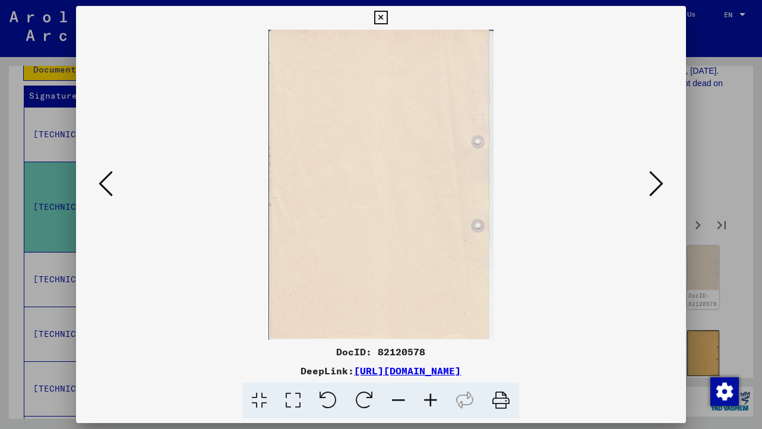
click at [659, 192] on icon at bounding box center [656, 183] width 14 height 29
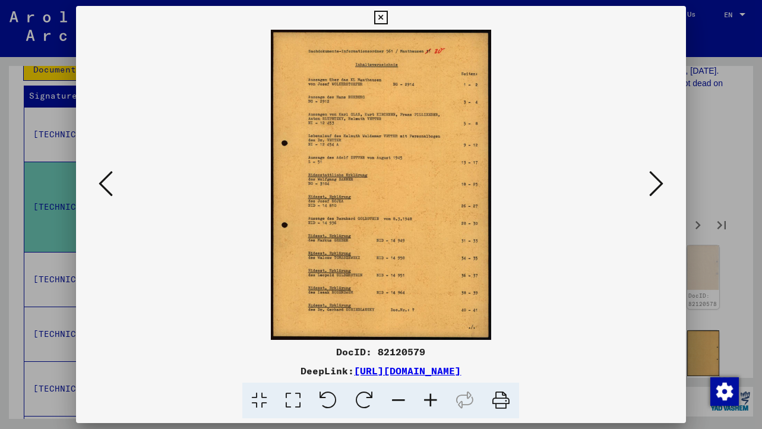
click at [659, 192] on icon at bounding box center [656, 183] width 14 height 29
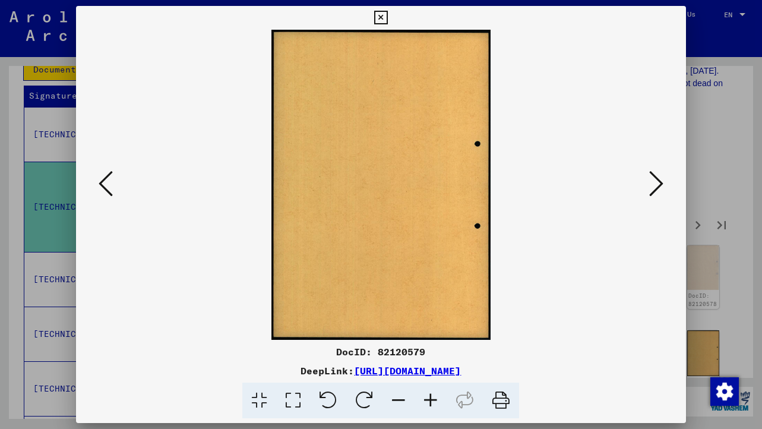
click at [659, 192] on icon at bounding box center [656, 183] width 14 height 29
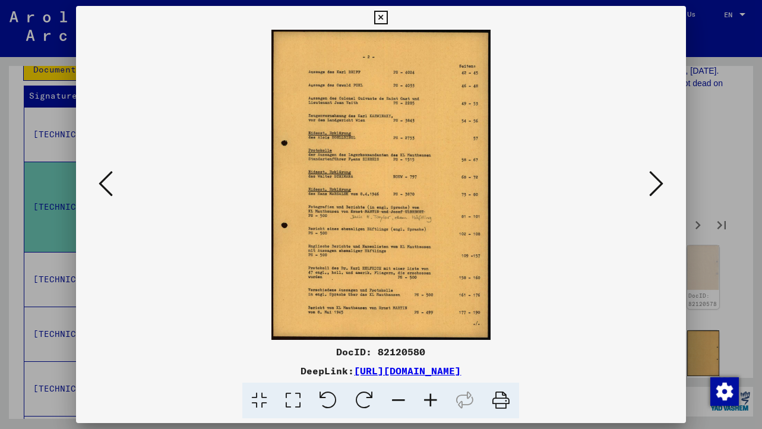
click at [659, 192] on icon at bounding box center [656, 183] width 14 height 29
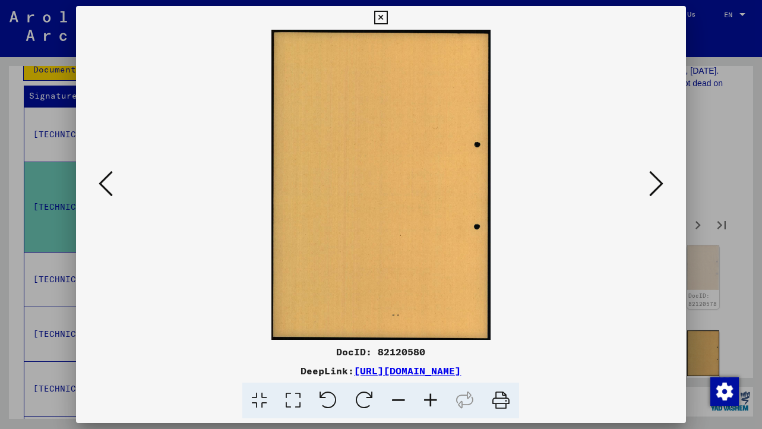
click at [659, 192] on icon at bounding box center [656, 183] width 14 height 29
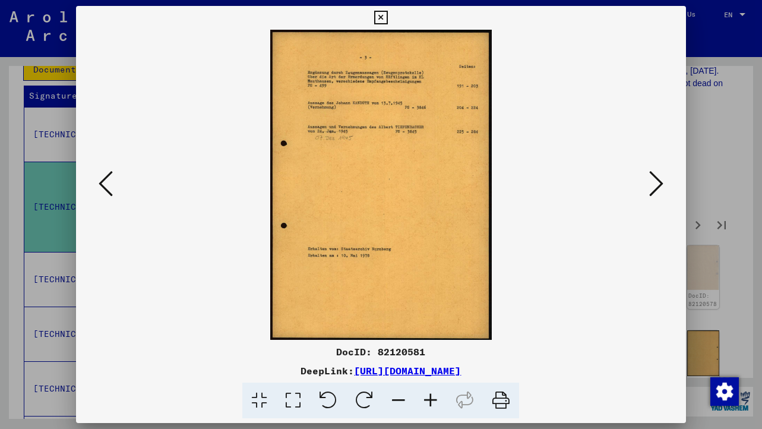
click at [383, 20] on icon at bounding box center [381, 18] width 14 height 14
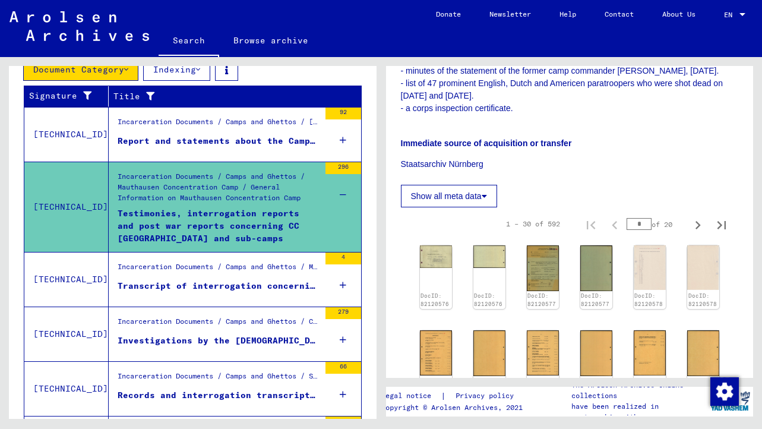
click at [227, 285] on div "Transcript of interrogation concerning the escape of 3 prisoners from a transpo…" at bounding box center [219, 286] width 202 height 12
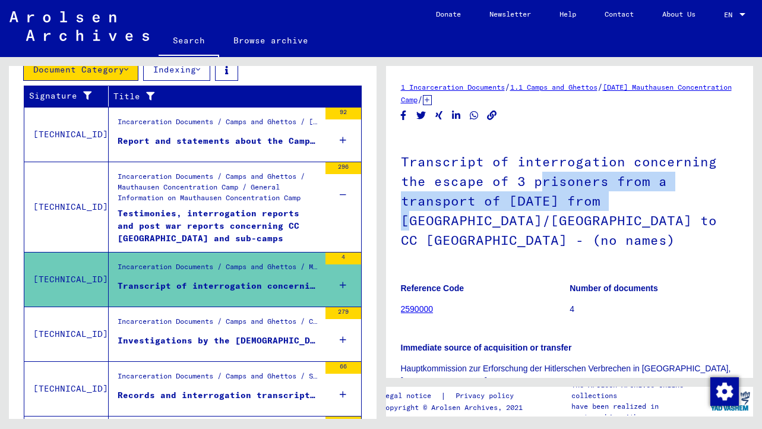
drag, startPoint x: 542, startPoint y: 189, endPoint x: 606, endPoint y: 207, distance: 67.1
click at [606, 208] on h1 "Transcript of interrogation concerning the escape of 3 prisoners from a transpo…" at bounding box center [570, 199] width 338 height 131
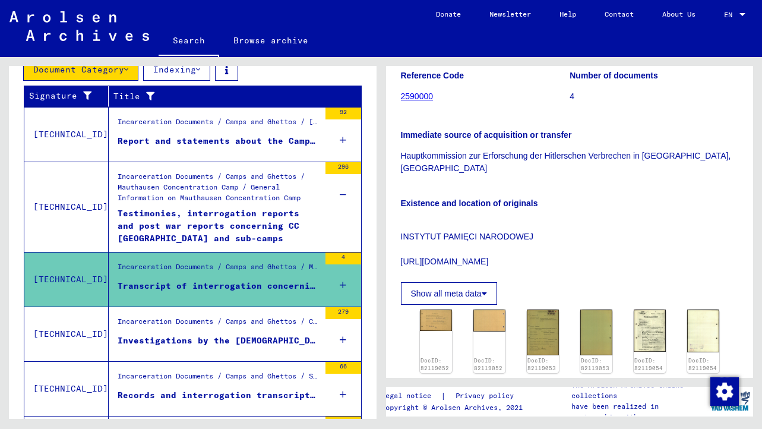
scroll to position [269, 0]
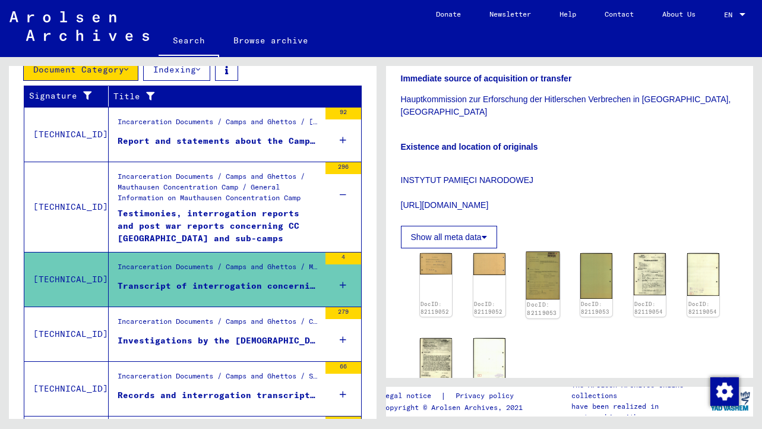
click at [541, 257] on img at bounding box center [543, 276] width 34 height 48
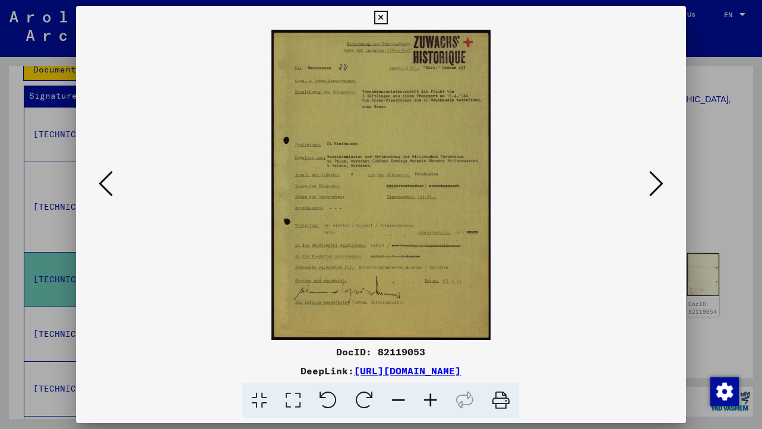
click at [662, 181] on icon at bounding box center [656, 183] width 14 height 29
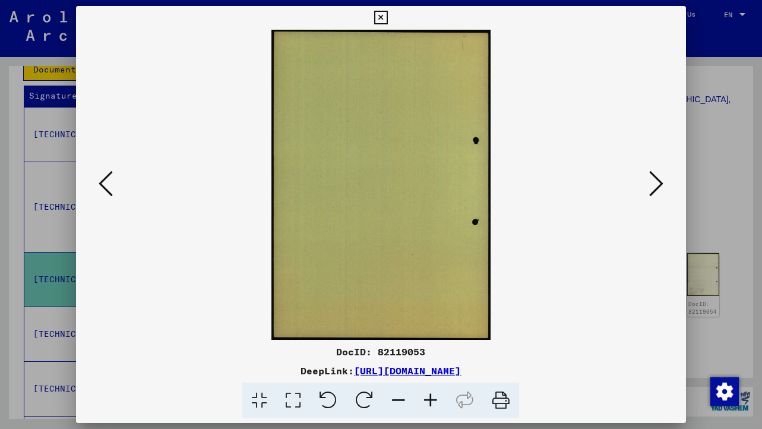
click at [662, 181] on icon at bounding box center [656, 183] width 14 height 29
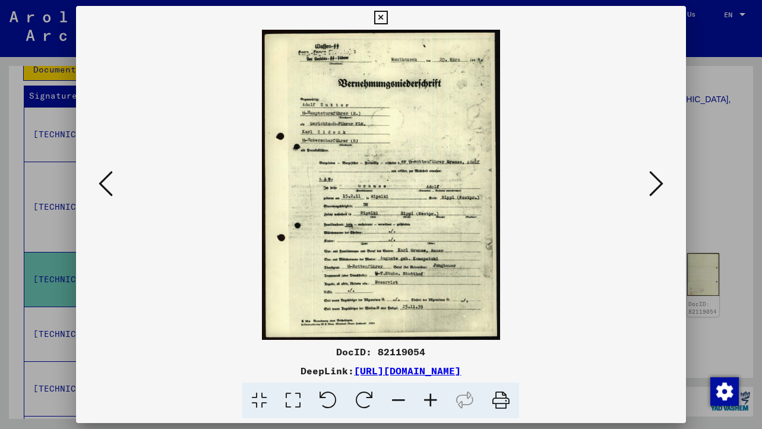
click at [662, 181] on icon at bounding box center [656, 183] width 14 height 29
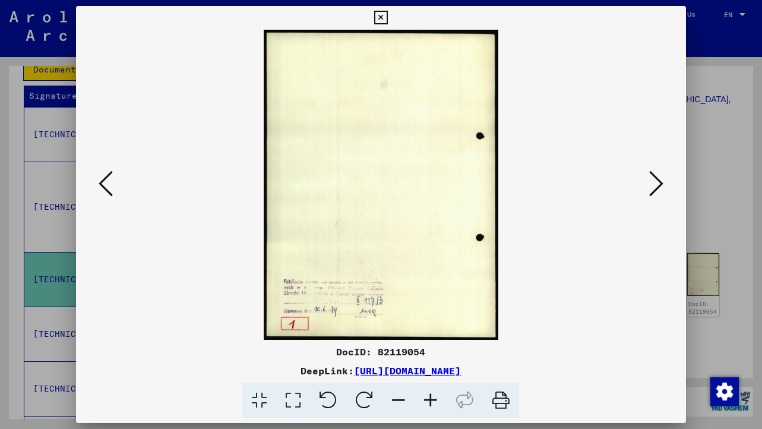
click at [662, 181] on icon at bounding box center [656, 183] width 14 height 29
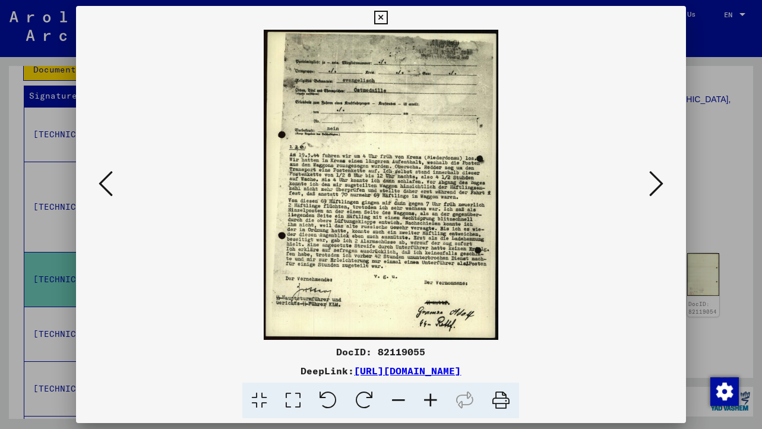
click at [299, 394] on icon at bounding box center [293, 401] width 34 height 36
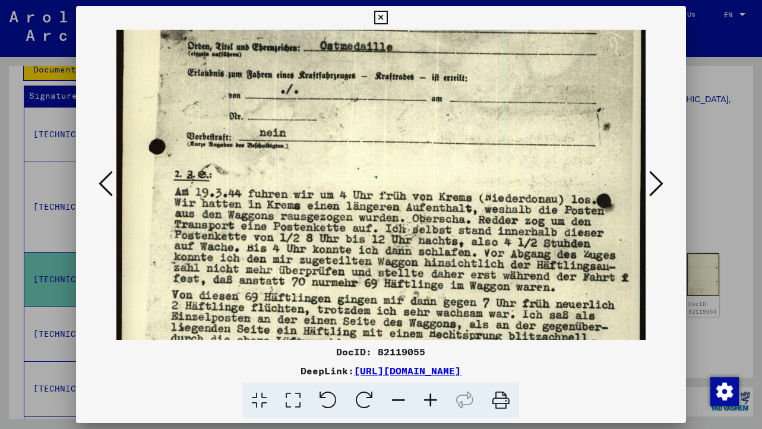
scroll to position [121, 0]
drag, startPoint x: 320, startPoint y: 271, endPoint x: 320, endPoint y: 151, distance: 120.6
click at [320, 151] on img at bounding box center [380, 259] width 529 height 700
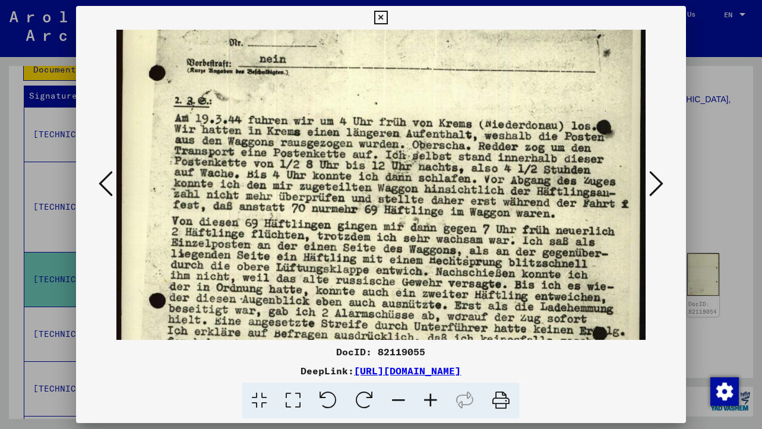
scroll to position [206, 0]
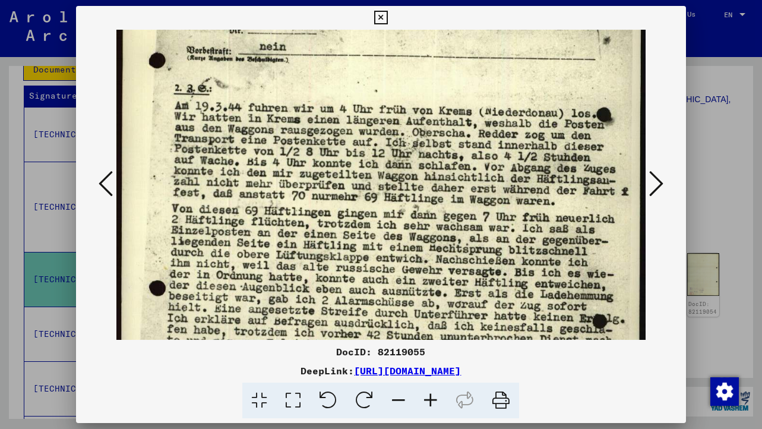
drag, startPoint x: 393, startPoint y: 276, endPoint x: 391, endPoint y: 191, distance: 85.6
click at [390, 191] on img at bounding box center [380, 174] width 529 height 700
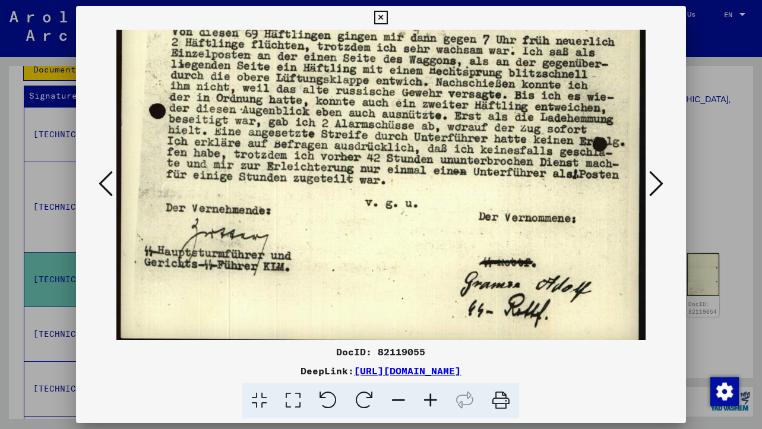
scroll to position [378, 0]
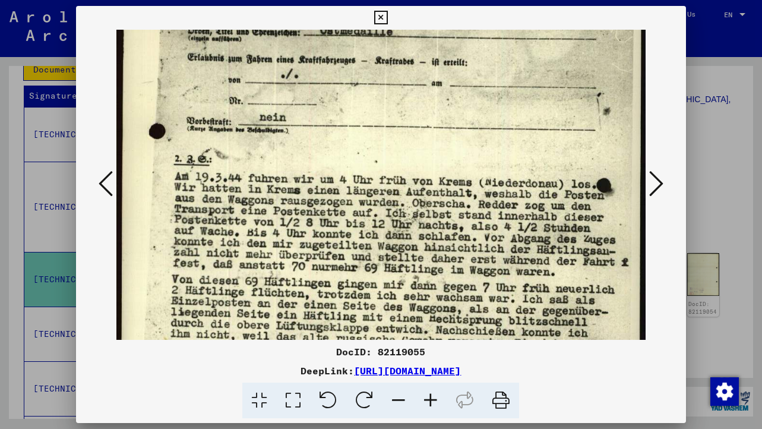
drag, startPoint x: 452, startPoint y: 245, endPoint x: 463, endPoint y: 323, distance: 78.6
click at [463, 323] on img at bounding box center [380, 244] width 529 height 700
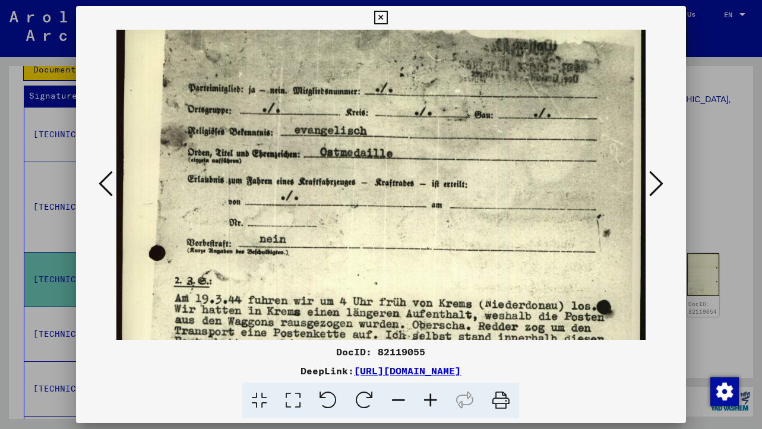
drag, startPoint x: 395, startPoint y: 147, endPoint x: 403, endPoint y: 233, distance: 86.5
click at [403, 234] on img at bounding box center [380, 366] width 529 height 700
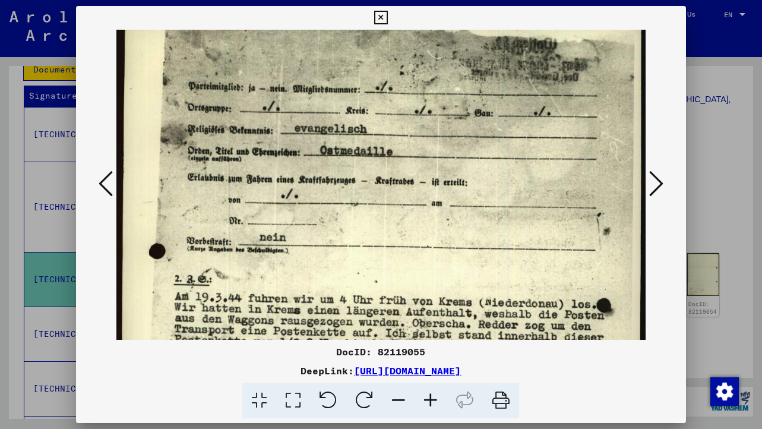
click at [378, 22] on icon at bounding box center [381, 18] width 14 height 14
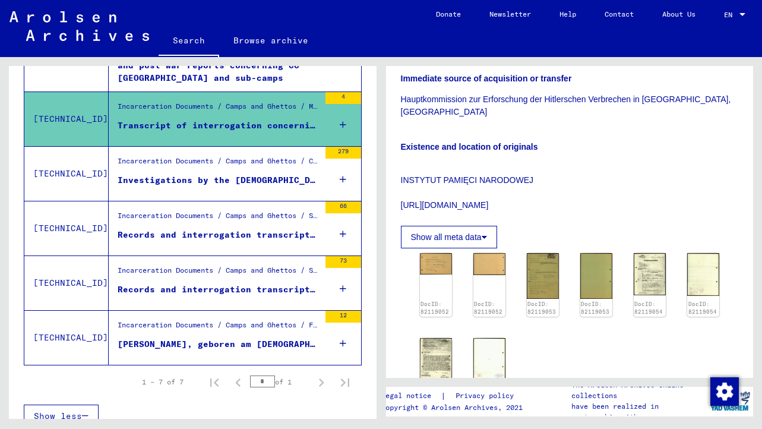
scroll to position [0, 0]
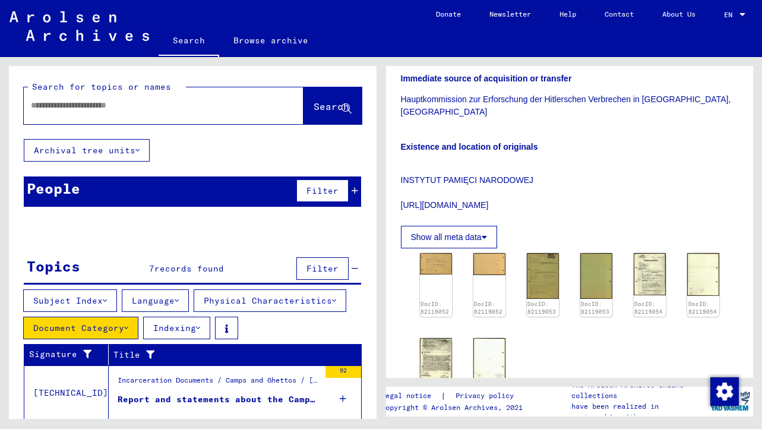
click at [129, 48] on mat-toolbar "Search Browse archive Detailed questions/information about the documents? Send …" at bounding box center [381, 28] width 762 height 57
click at [682, 17] on link "About Us" at bounding box center [679, 14] width 62 height 29
